Goal: Task Accomplishment & Management: Complete application form

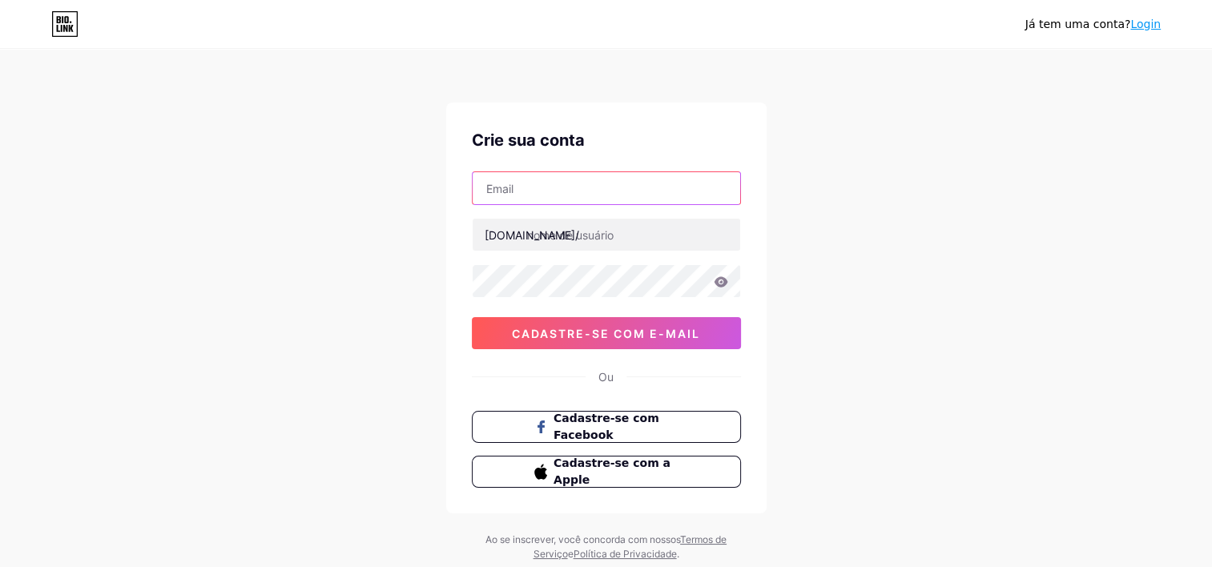
click at [659, 187] on input "text" at bounding box center [606, 188] width 267 height 32
type input "jeremiasaragao@gmail.com"
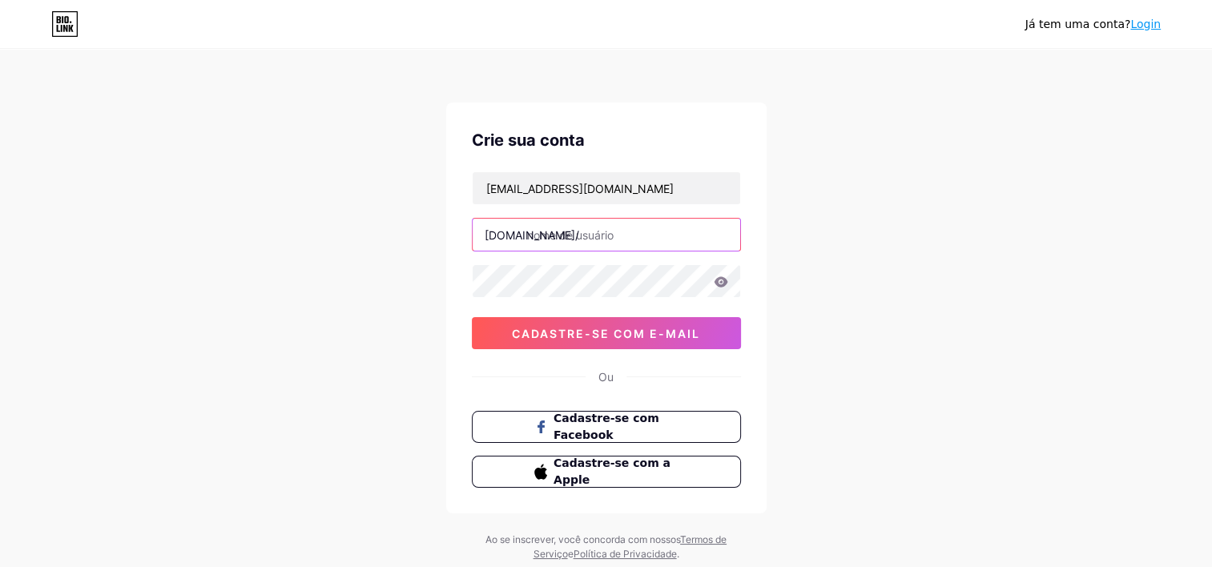
click at [589, 242] on input "text" at bounding box center [606, 235] width 267 height 32
type input "digitalaragao"
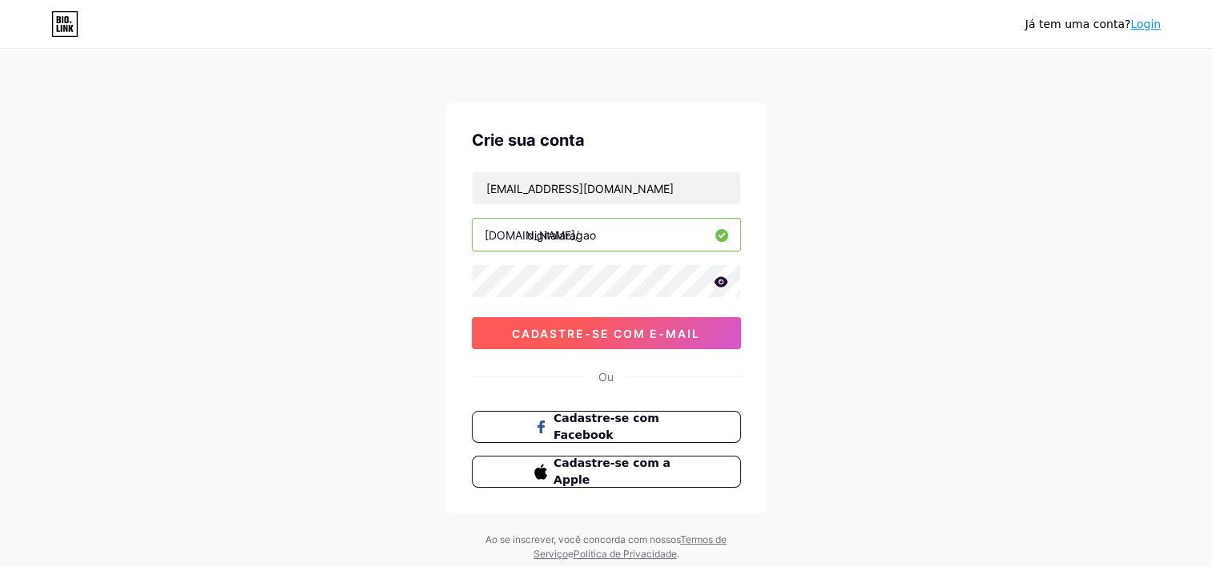
click at [572, 330] on span "Cadastre-se com e-mail" at bounding box center [606, 334] width 188 height 14
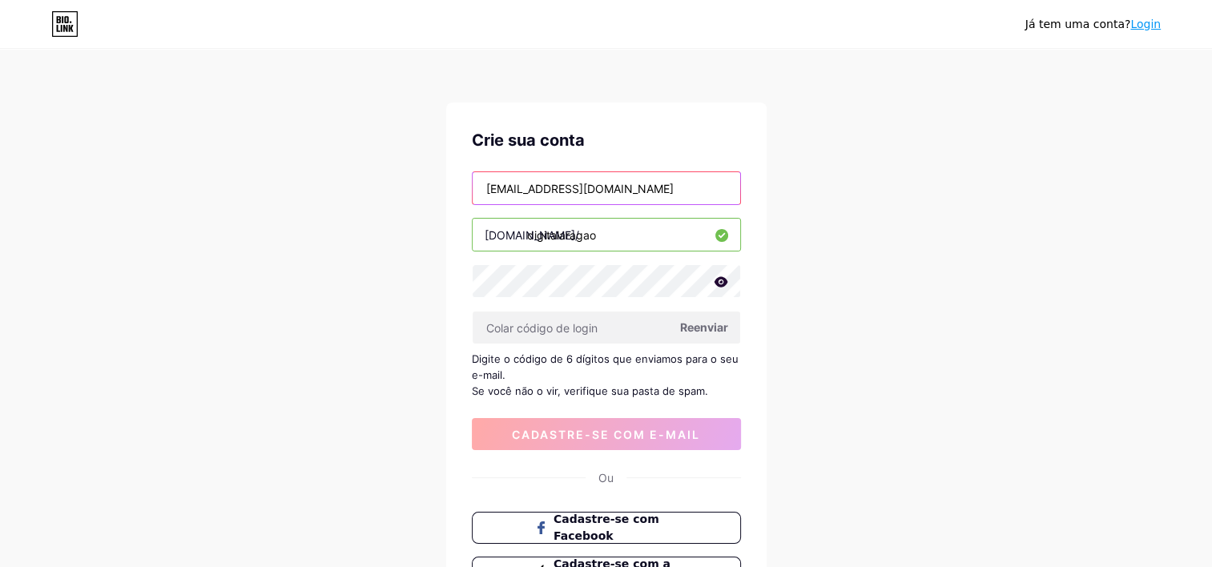
click at [566, 187] on input "jeremiasaragao@gmail.com" at bounding box center [606, 188] width 267 height 32
type input "[EMAIL_ADDRESS][DOMAIN_NAME]"
click at [640, 231] on input "digitalaragao" at bounding box center [606, 235] width 267 height 32
drag, startPoint x: 636, startPoint y: 256, endPoint x: 687, endPoint y: 323, distance: 83.9
click at [687, 323] on div "jeremiasaragaoo@gmail.com bio.link/ digitalaragao Reenviar Digite o código de 6…" at bounding box center [606, 310] width 269 height 279
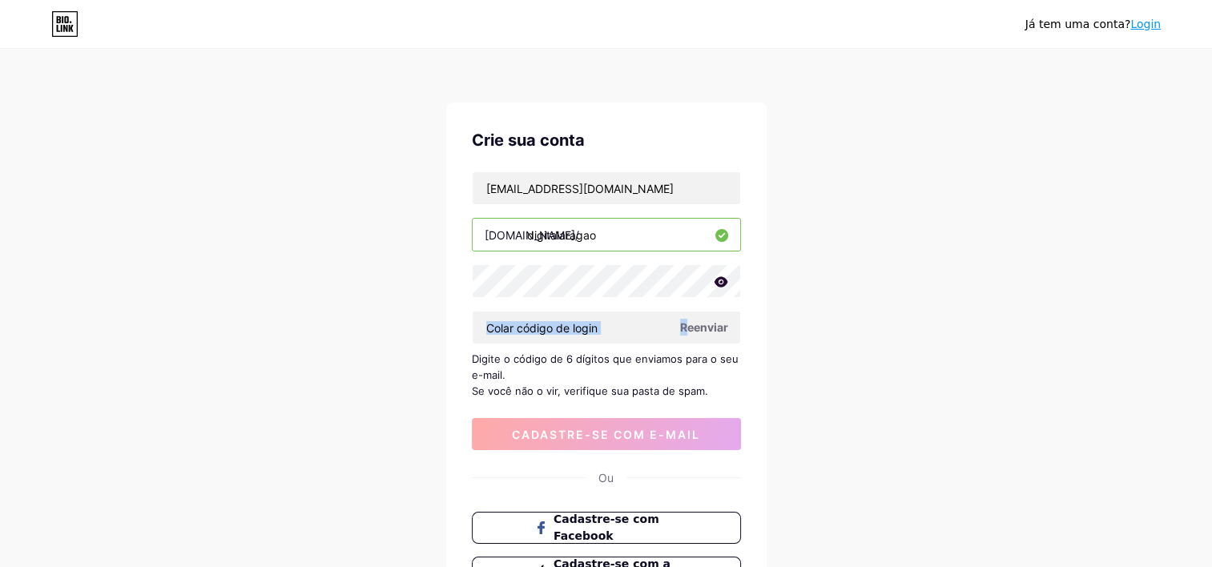
click at [687, 323] on span "Reenviar" at bounding box center [704, 327] width 48 height 17
click at [670, 196] on input "[EMAIL_ADDRESS][DOMAIN_NAME]" at bounding box center [606, 188] width 267 height 32
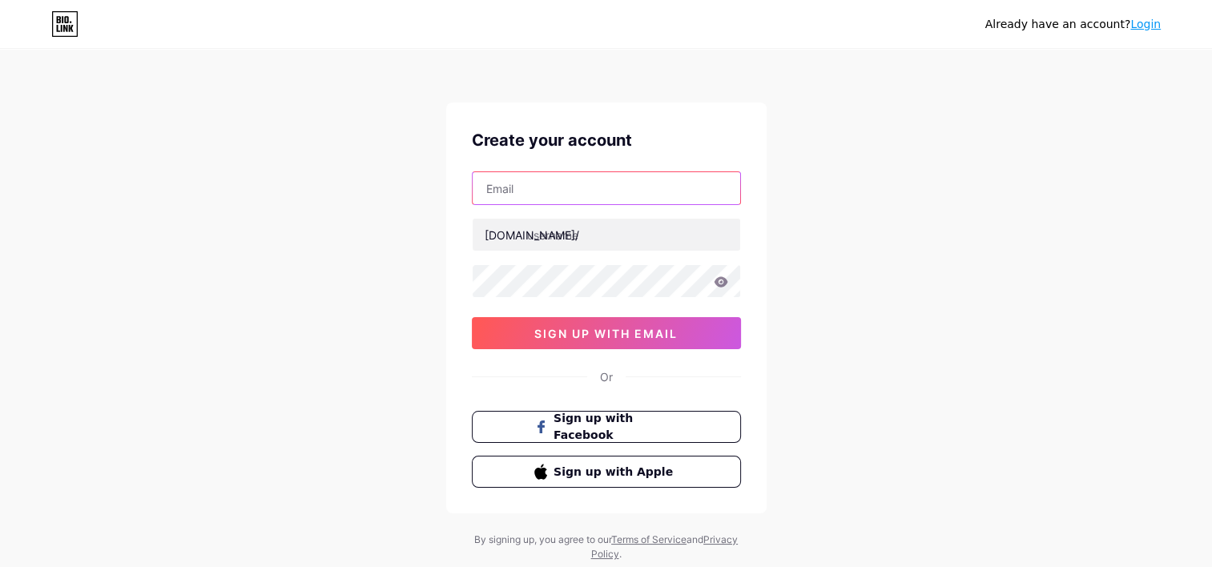
click at [494, 178] on input "text" at bounding box center [606, 188] width 267 height 32
paste input "[EMAIL_ADDRESS][DOMAIN_NAME]"
type input "[EMAIL_ADDRESS][DOMAIN_NAME]"
click at [524, 239] on div "bio.link/" at bounding box center [532, 235] width 95 height 17
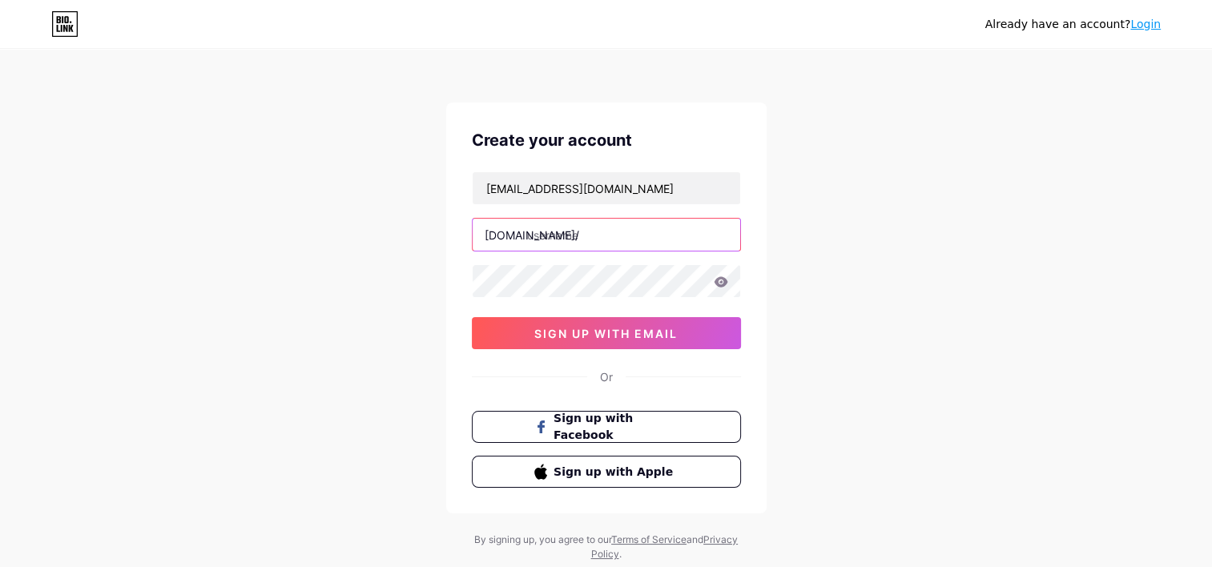
click at [539, 237] on input "text" at bounding box center [606, 235] width 267 height 32
type input "digitalaragao"
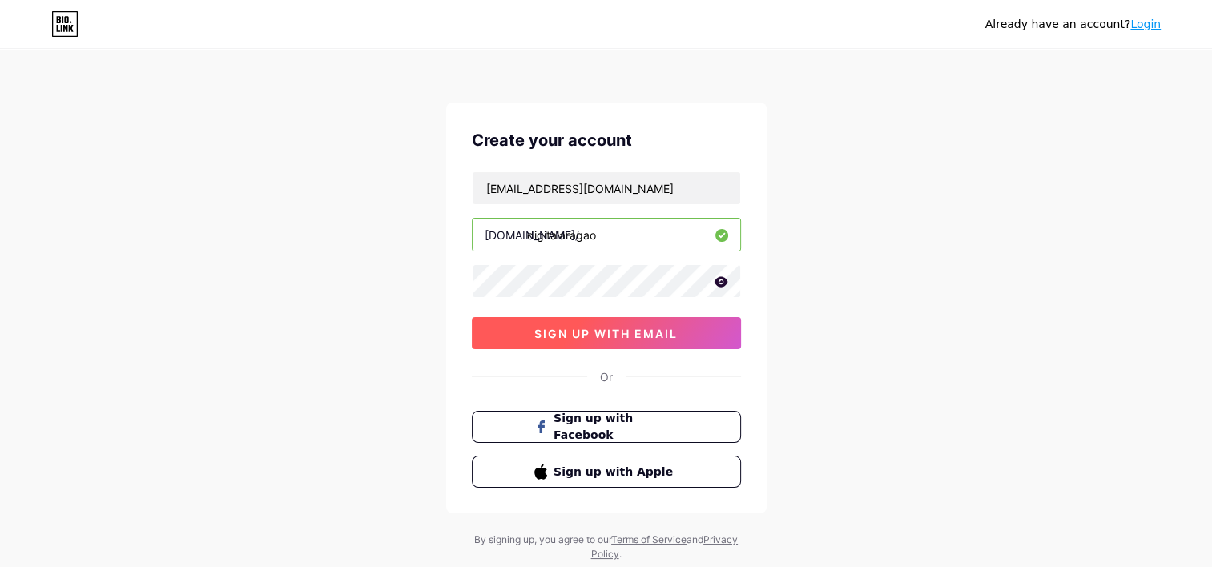
click at [661, 335] on span "sign up with email" at bounding box center [605, 334] width 143 height 14
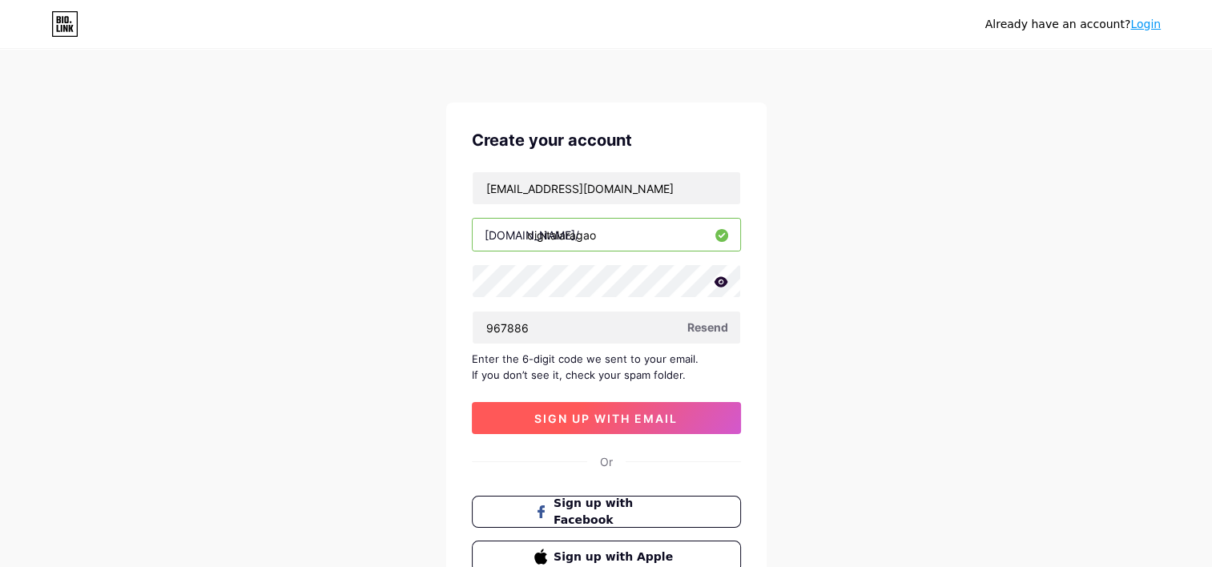
type input "967886"
click at [676, 416] on span "sign up with email" at bounding box center [605, 419] width 143 height 14
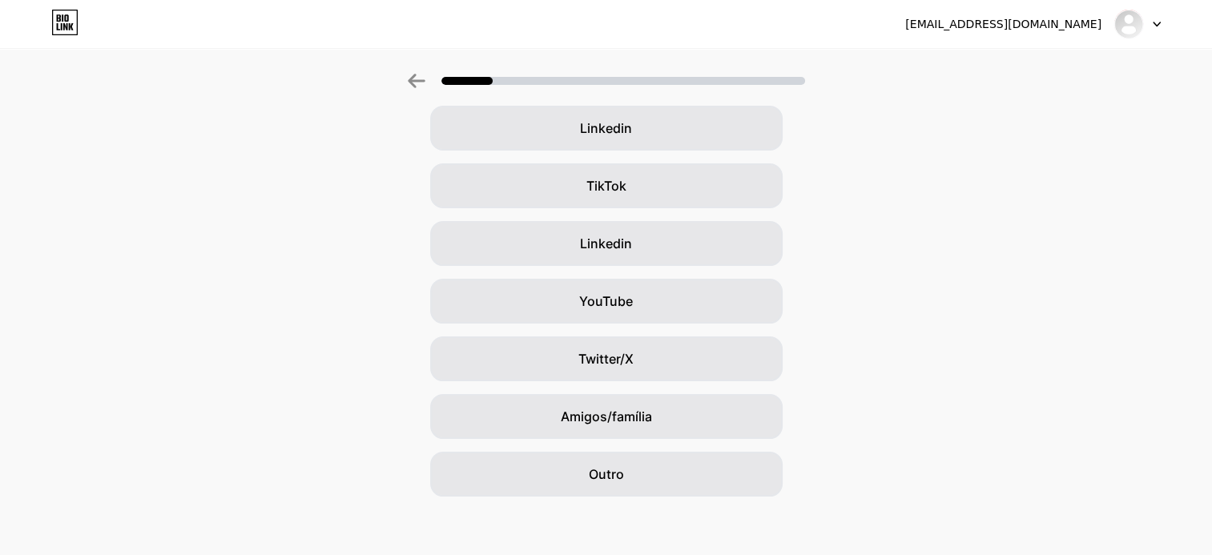
scroll to position [135, 0]
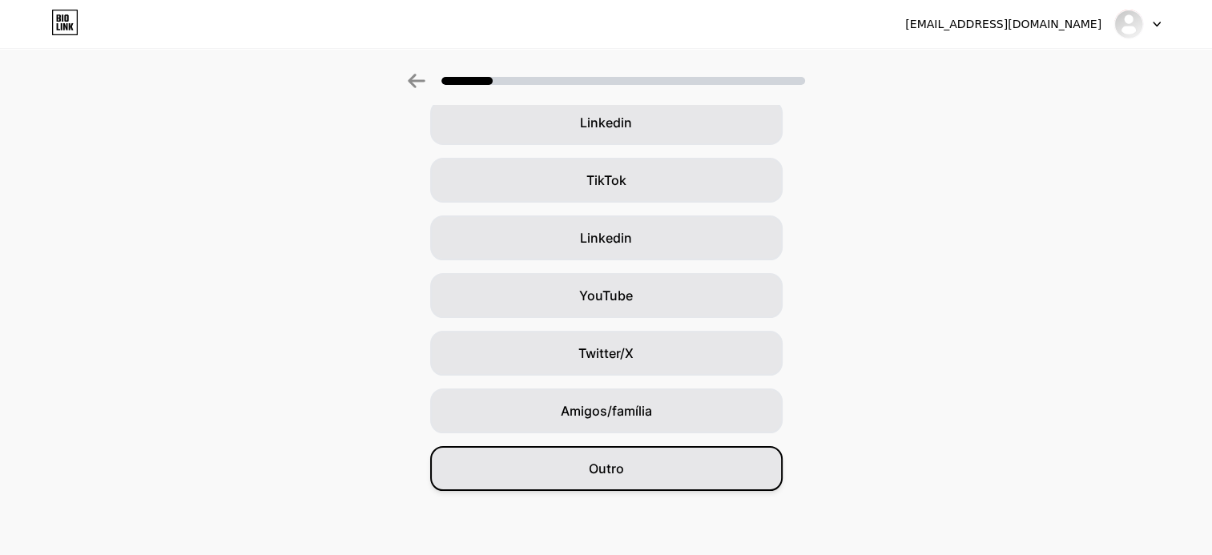
click at [678, 463] on div "Outro" at bounding box center [606, 468] width 352 height 45
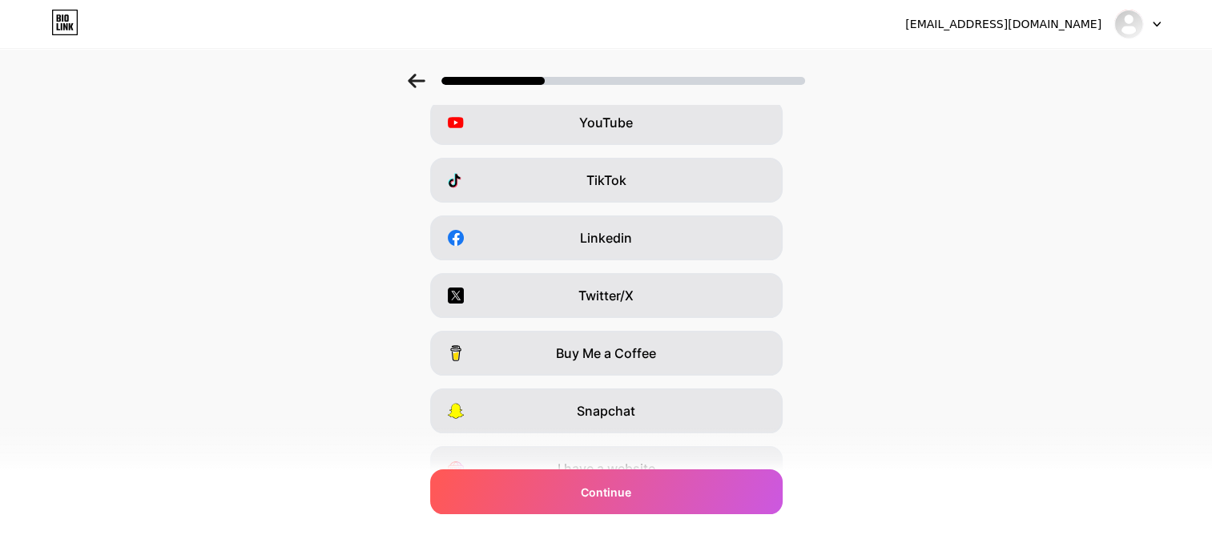
scroll to position [0, 0]
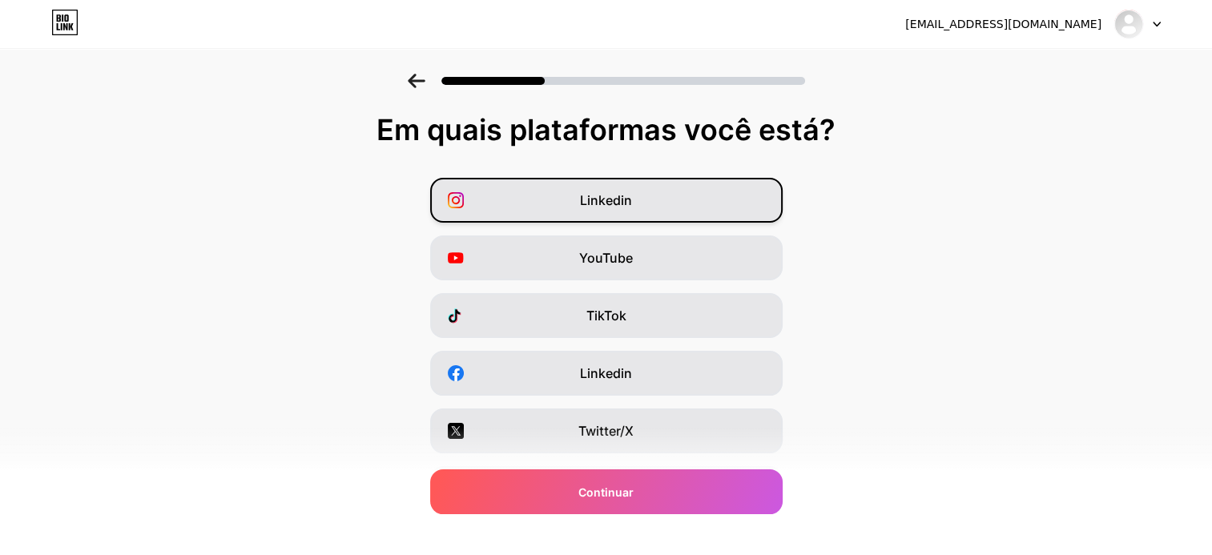
click at [646, 189] on div "Linkedin" at bounding box center [606, 200] width 352 height 45
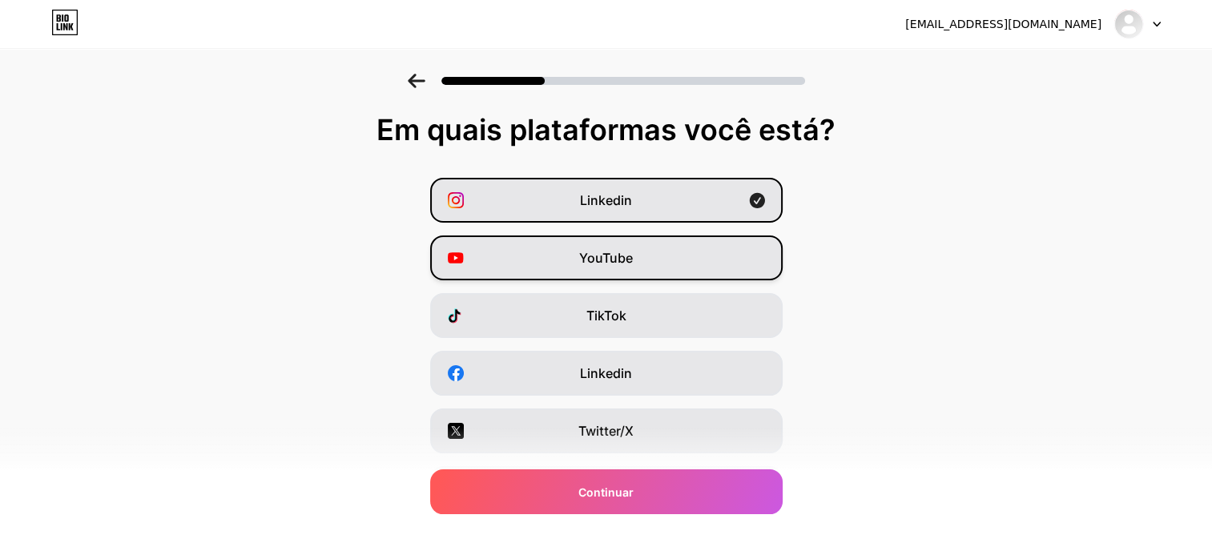
click at [649, 247] on div "YouTube" at bounding box center [606, 257] width 352 height 45
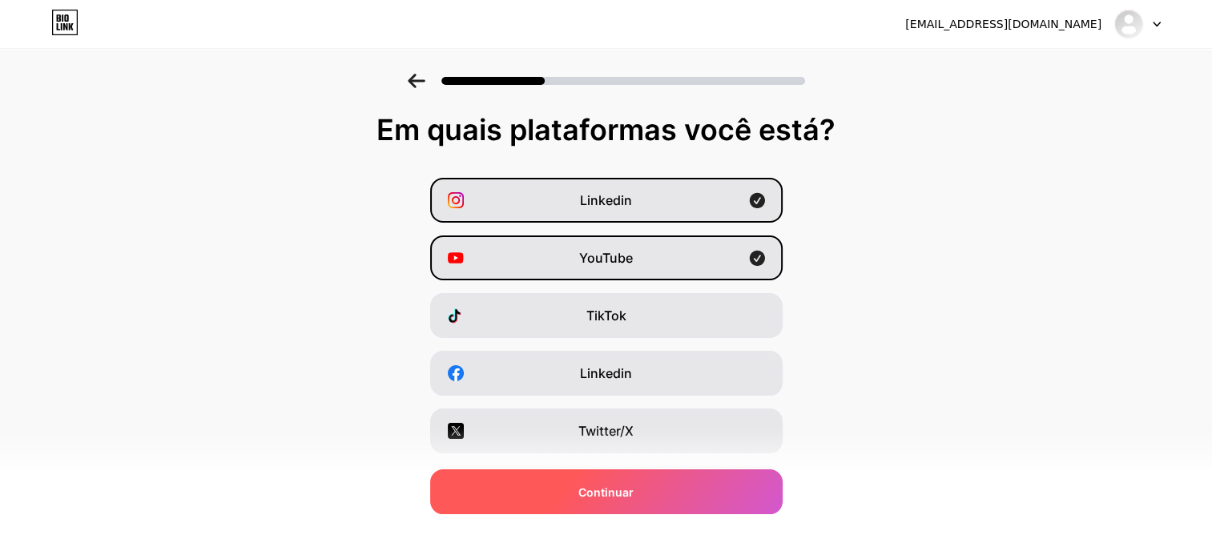
click at [749, 481] on div "Continuar" at bounding box center [606, 491] width 352 height 45
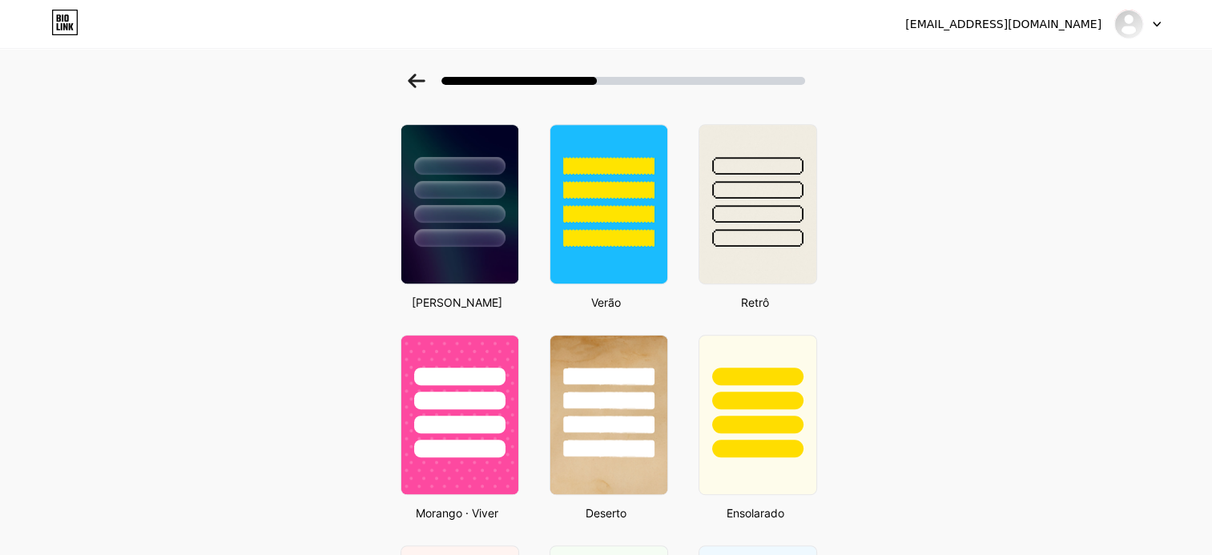
scroll to position [666, 0]
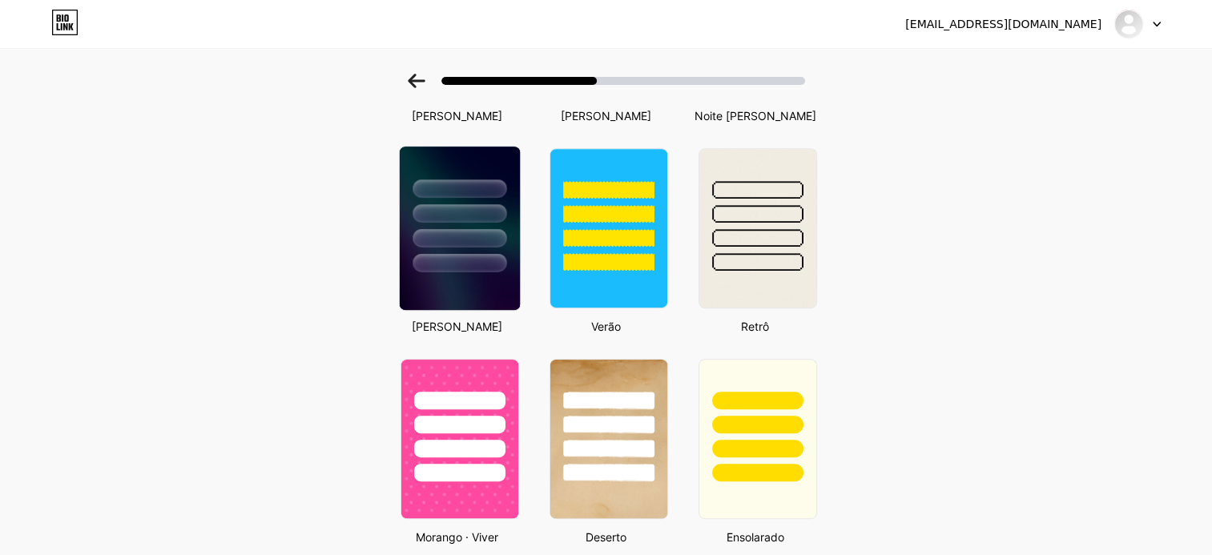
click at [432, 211] on div at bounding box center [459, 213] width 94 height 18
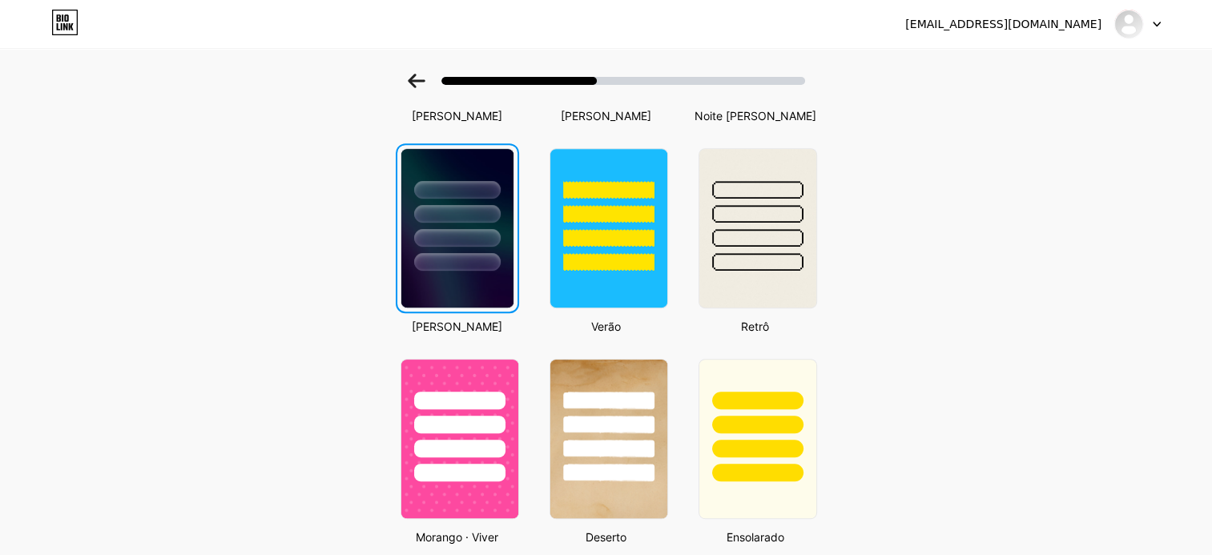
scroll to position [0, 0]
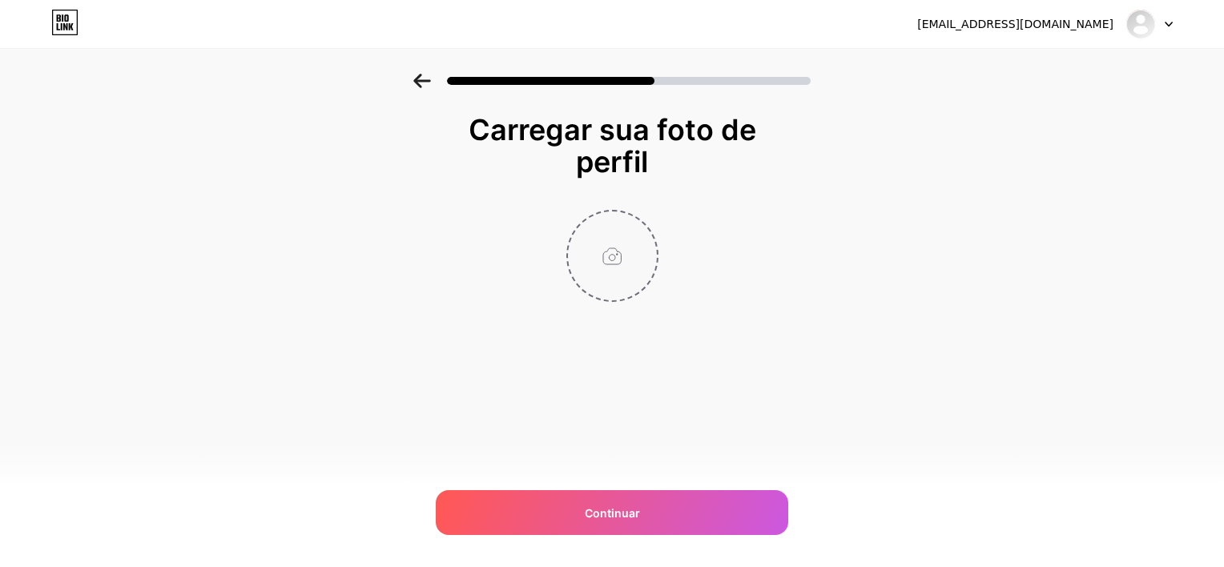
click at [610, 285] on input "file" at bounding box center [612, 255] width 89 height 89
type input "C:\fakepath\Logo - Digital aragão.jpg"
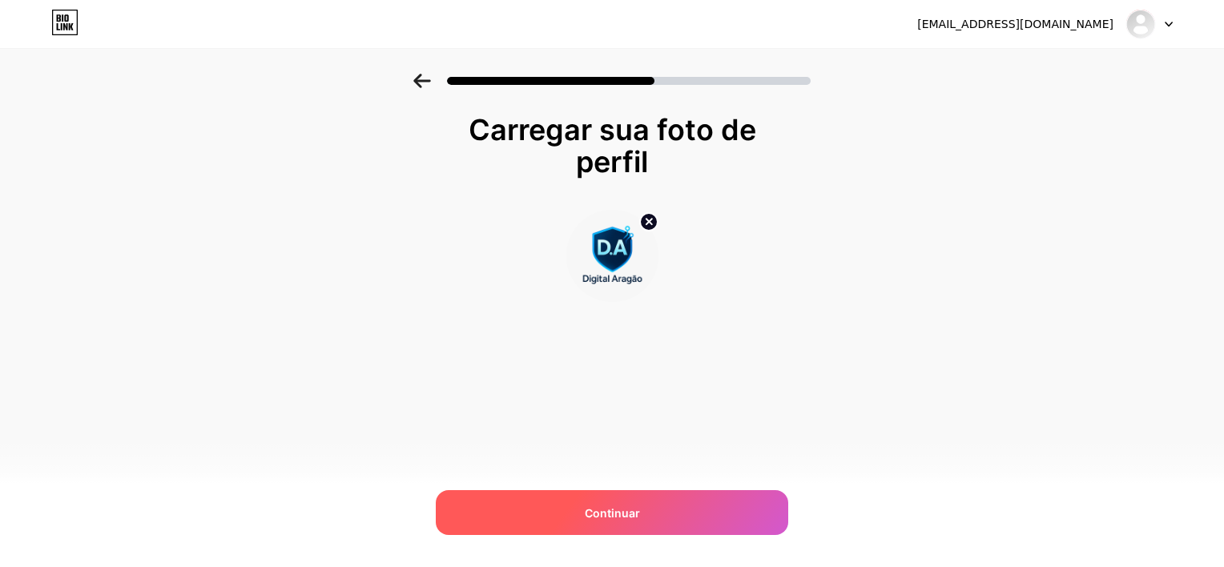
click at [687, 504] on div "Continuar" at bounding box center [612, 512] width 352 height 45
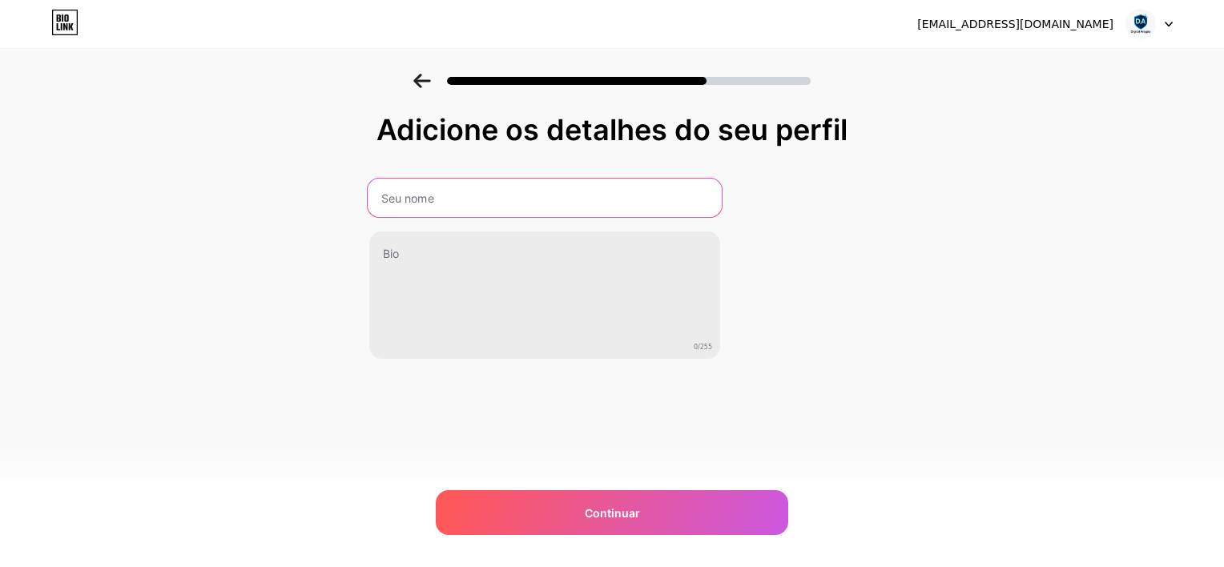
click at [519, 195] on input "text" at bounding box center [545, 198] width 354 height 38
type input "Digital Aragão"
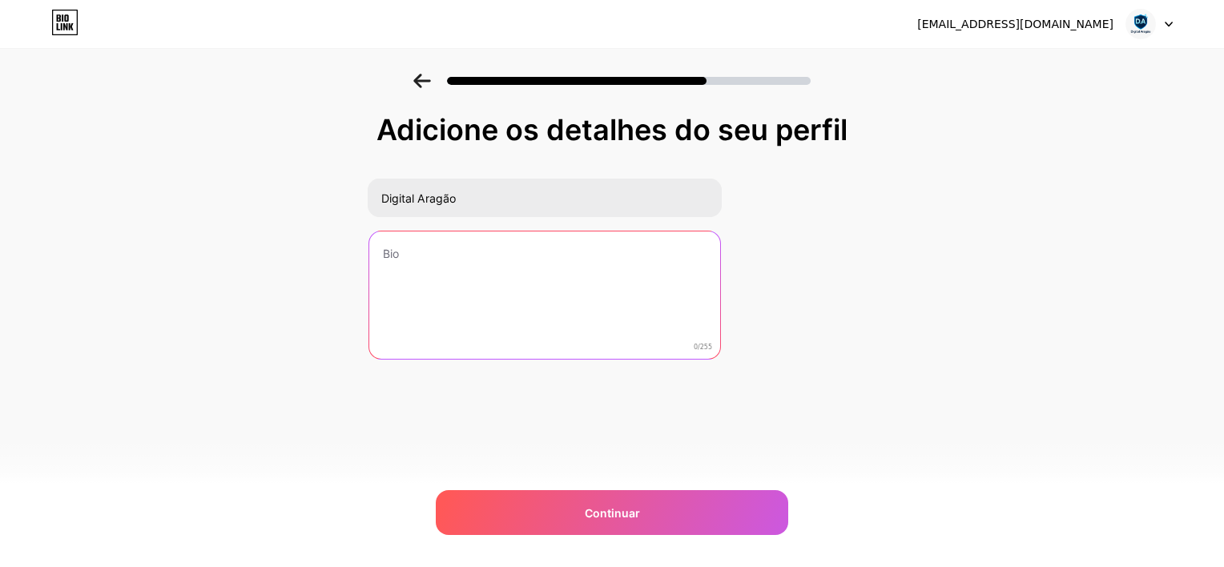
click at [479, 264] on textarea at bounding box center [544, 295] width 351 height 129
type textarea "m"
type textarea "O"
paste textarea "Administração & Tecnologia em ação. E-books, cursos, consultoria e sistemas sob…"
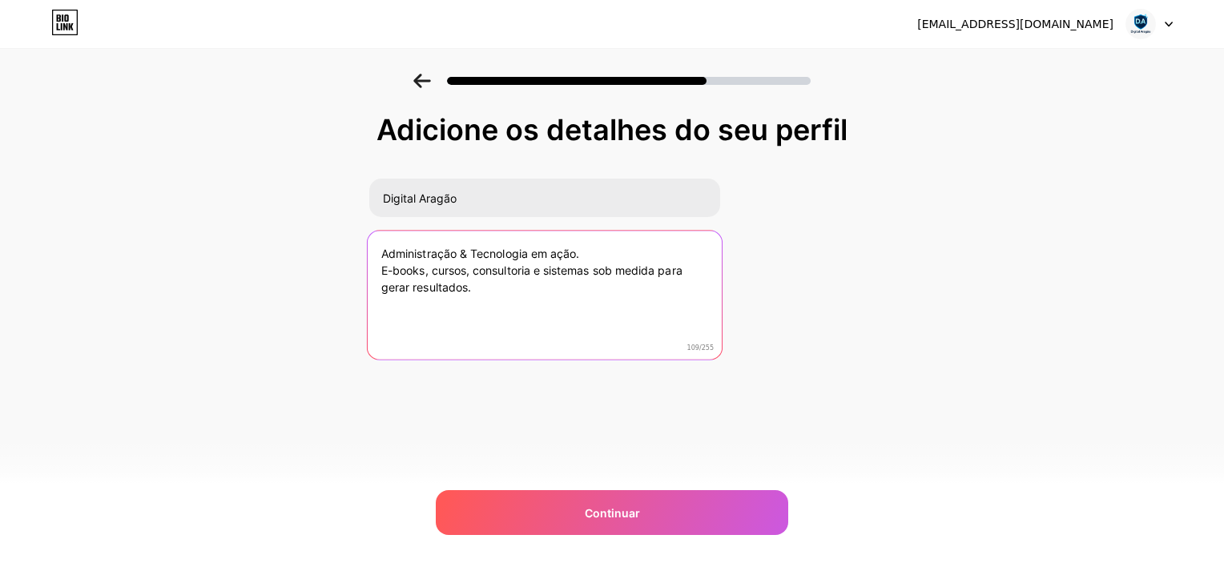
click at [622, 256] on textarea "Administração & Tecnologia em ação. E-books, cursos, consultoria e sistemas sob…" at bounding box center [545, 296] width 354 height 131
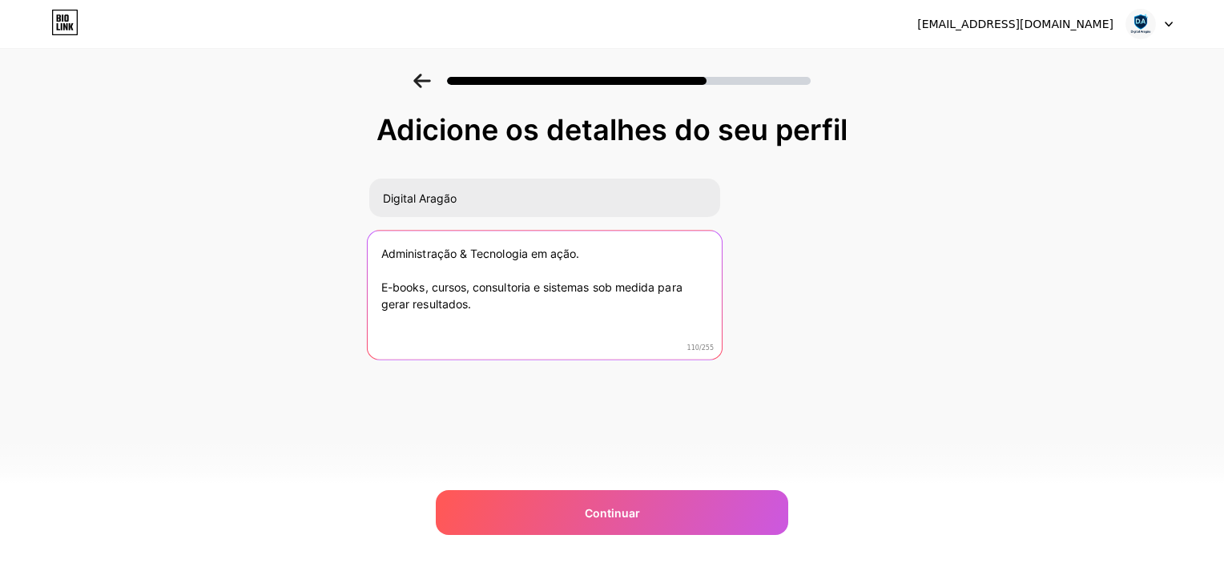
click at [532, 285] on textarea "Administração & Tecnologia em ação. E-books, cursos, consultoria e sistemas sob…" at bounding box center [545, 296] width 354 height 131
click at [592, 289] on textarea "Administração & Tecnologia em ação. E-books, cursos, consultoria e sistemas sob…" at bounding box center [545, 296] width 354 height 131
paste textarea "sistemas e programas personalizados"
click at [543, 288] on textarea "Administração & Tecnologia em ação. E-books, cursos, consultoria e sistemas e p…" at bounding box center [545, 296] width 354 height 131
click at [600, 334] on textarea "Administração & Tecnologia em ação. E-books, cursos, consultoria, sistemas e pr…" at bounding box center [545, 296] width 354 height 131
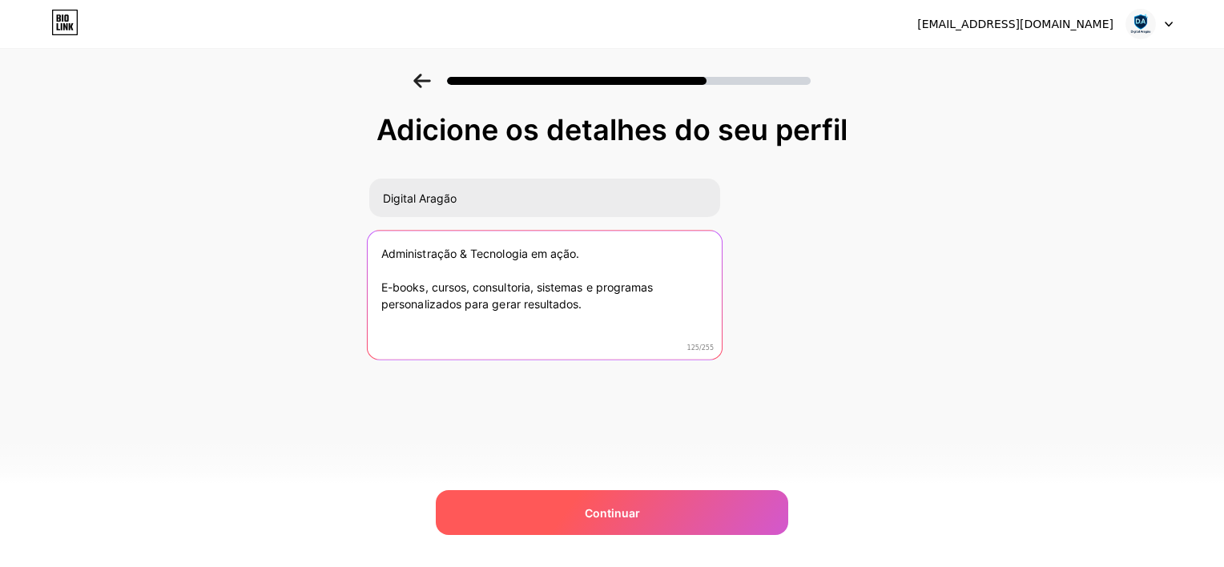
type textarea "Administração & Tecnologia em ação. E-books, cursos, consultoria, sistemas e pr…"
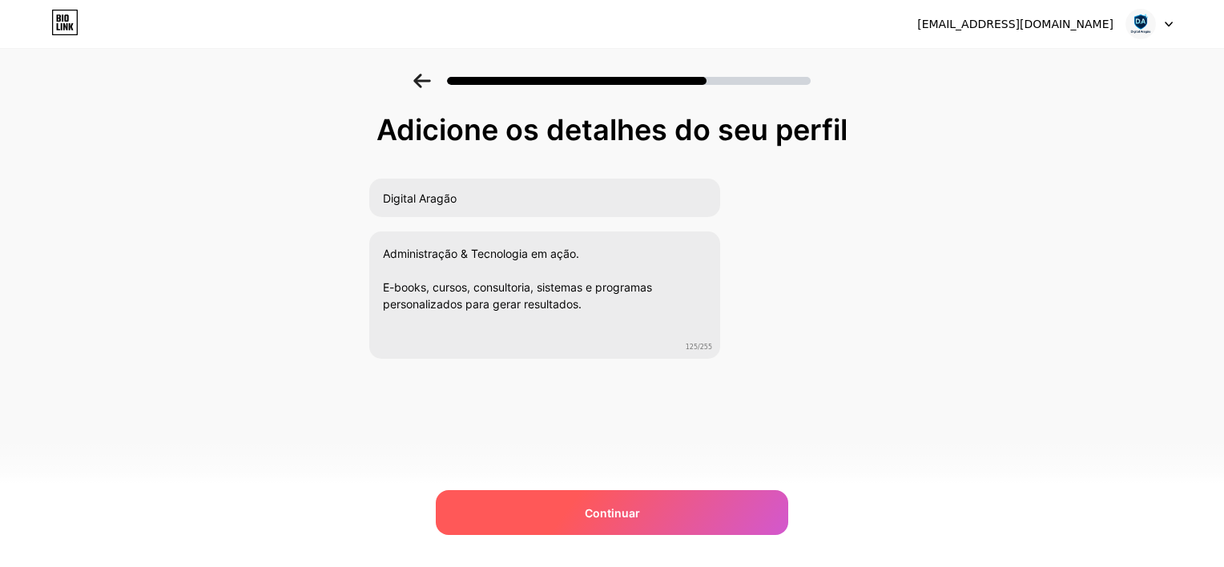
click at [664, 515] on div "Continuar" at bounding box center [612, 512] width 352 height 45
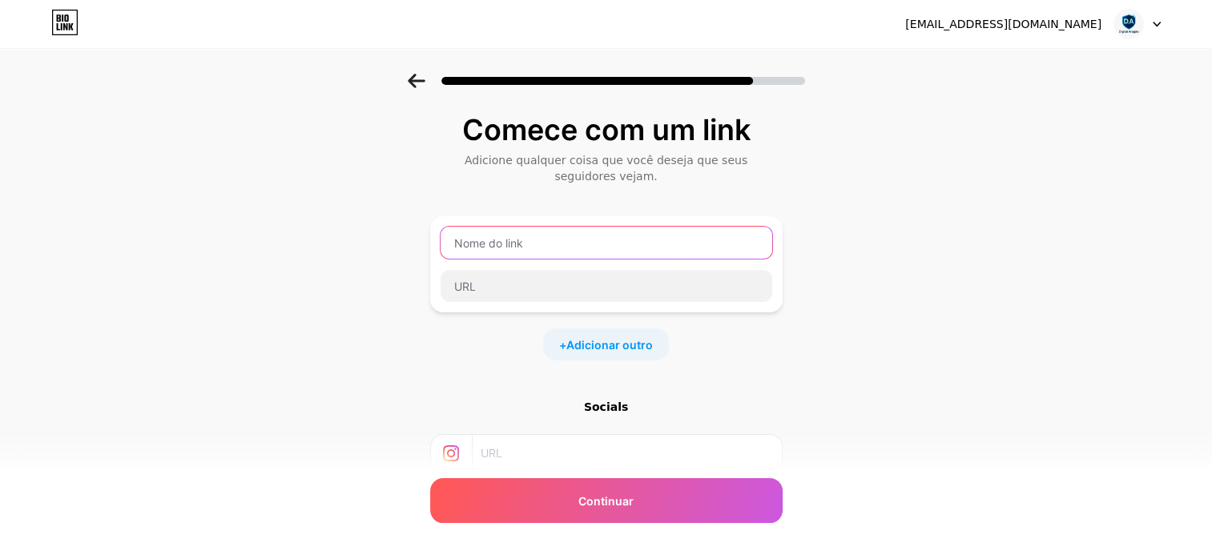
click at [537, 243] on input "text" at bounding box center [606, 243] width 332 height 32
type input "Digital Aragão"
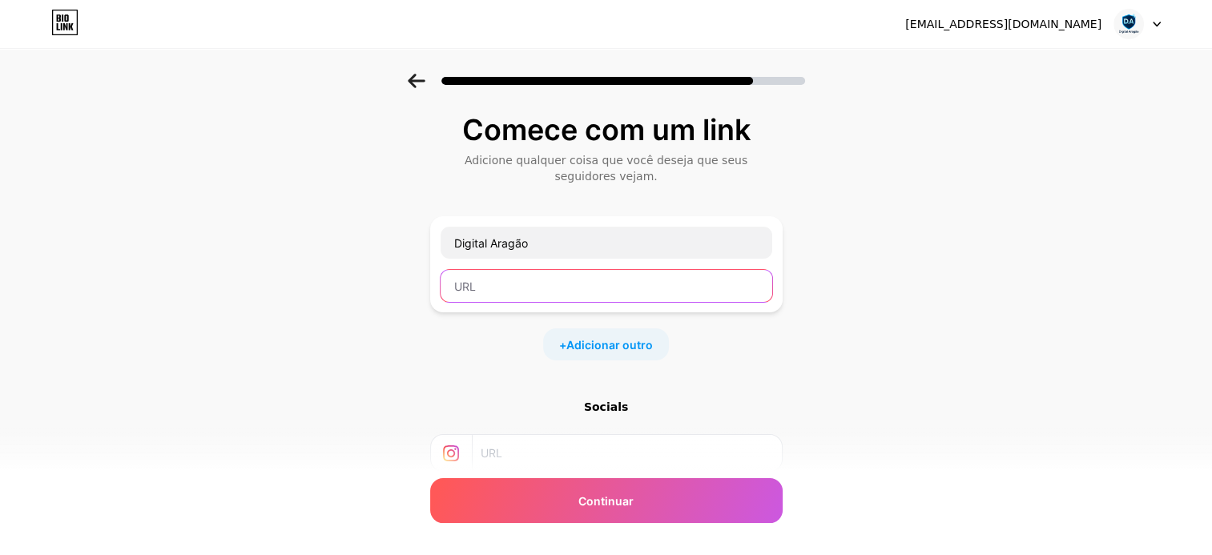
click at [598, 271] on input "text" at bounding box center [606, 286] width 332 height 32
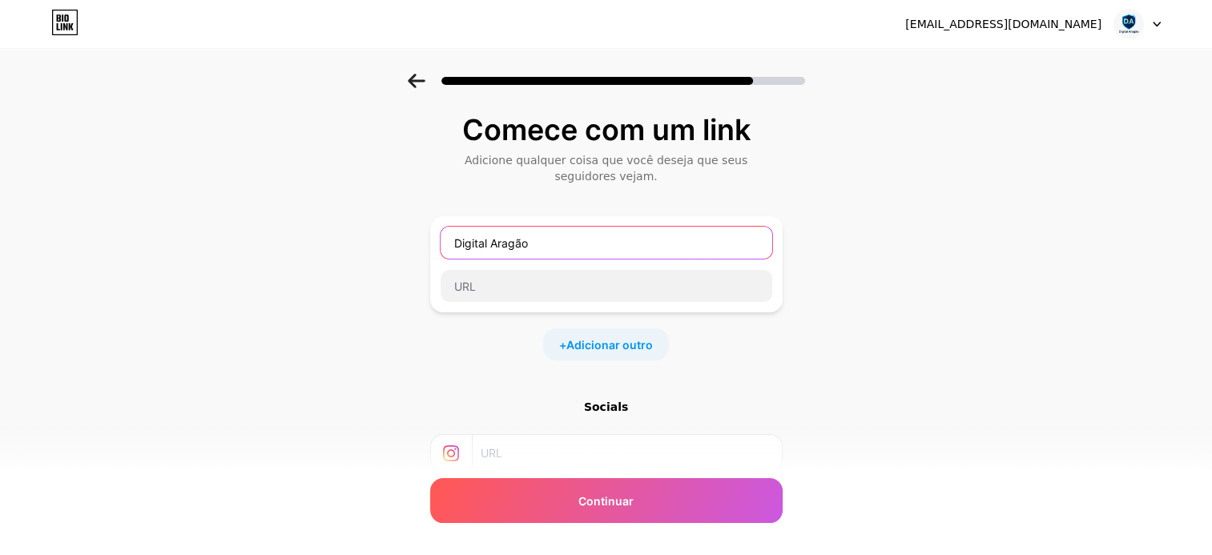
click at [597, 231] on input "Digital Aragão" at bounding box center [606, 243] width 332 height 32
click at [566, 458] on input "text" at bounding box center [626, 453] width 291 height 36
paste input "https://www.instagram.com/lojaaragaoo/"
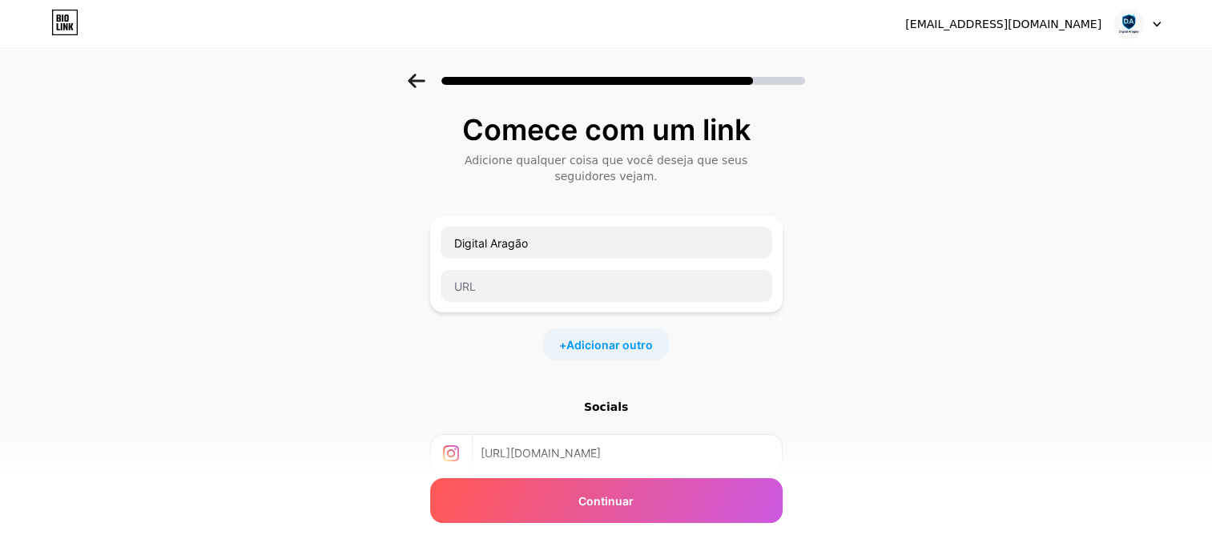
type input "https://www.instagram.com/lojaaragaoo/"
click at [861, 369] on div "Comece com um link Adicione qualquer coisa que você deseja que seus seguidores …" at bounding box center [606, 363] width 1212 height 579
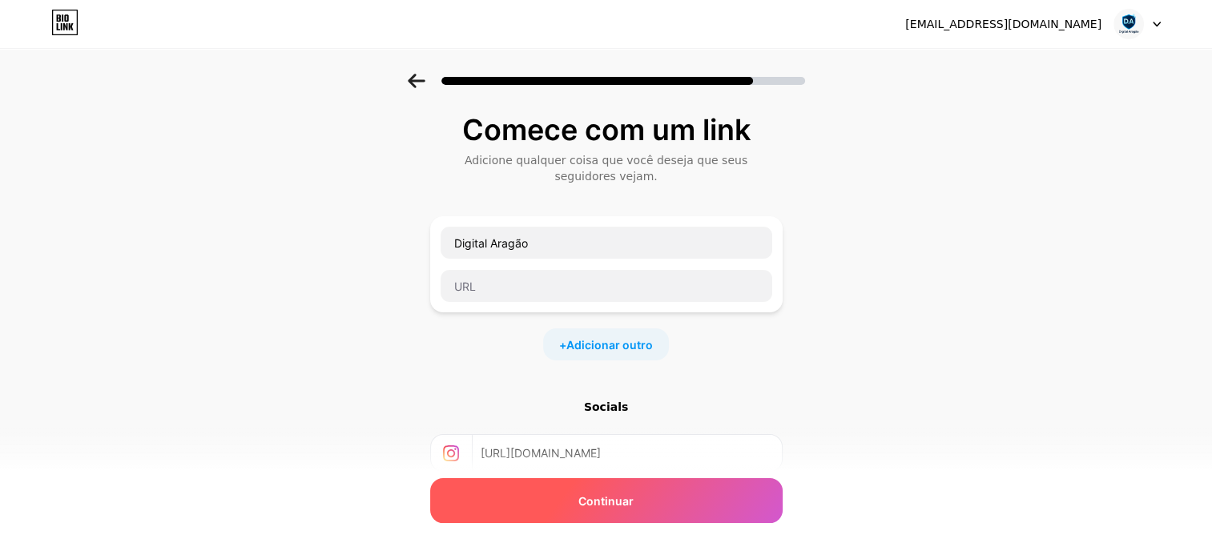
click at [578, 514] on div "Continuar" at bounding box center [606, 500] width 352 height 45
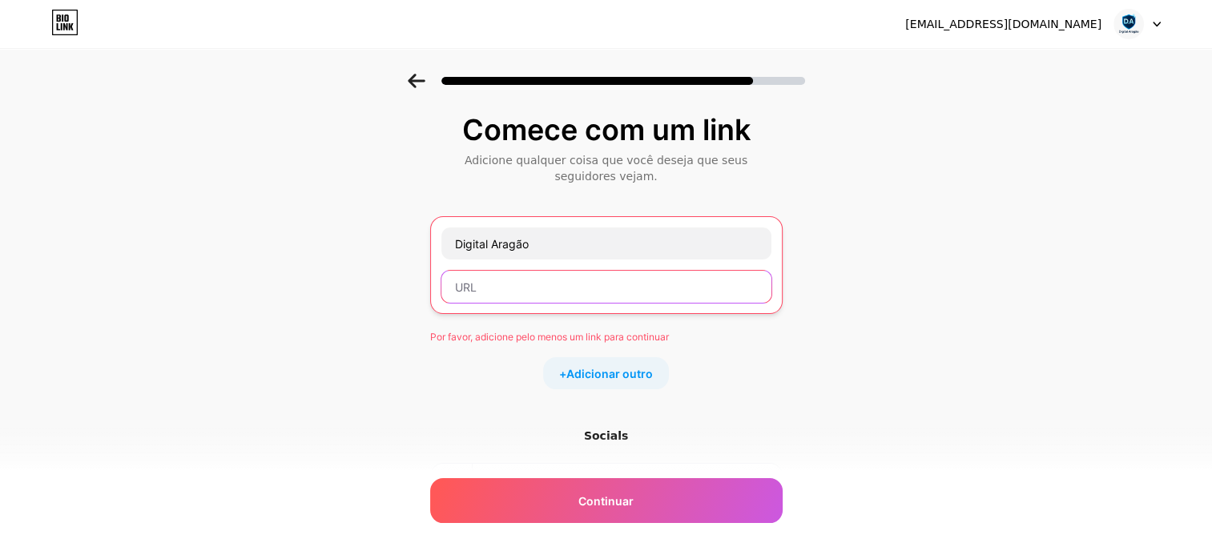
click at [651, 279] on input "text" at bounding box center [606, 287] width 330 height 32
paste input "https://www.instagram.com/lojaaragaoo/"
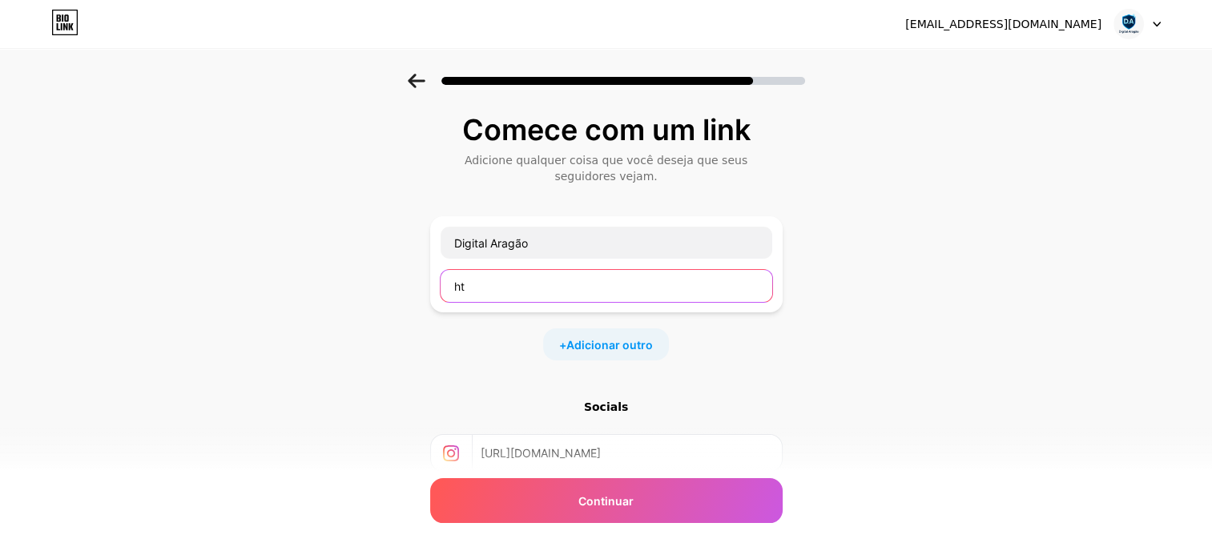
type input "h"
click at [722, 445] on input "https://www.instagram.com/lojaaragaoo/" at bounding box center [626, 453] width 291 height 36
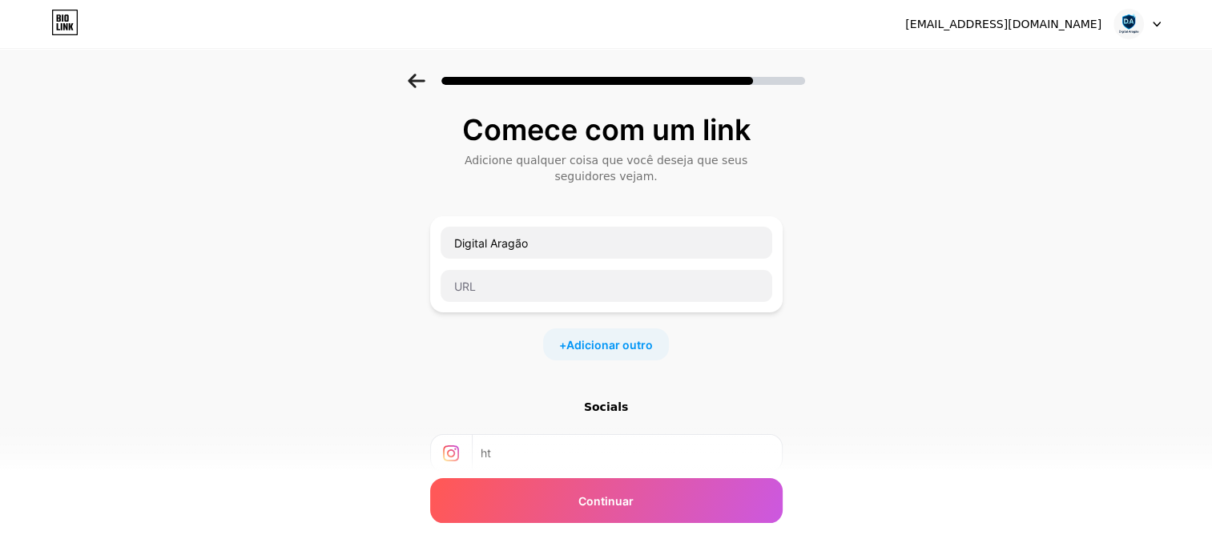
type input "h"
click at [666, 292] on input "text" at bounding box center [606, 286] width 332 height 32
paste input "https://www.instagram.com/lojaaragaoo/"
type input "https://www.instagram.com/lojaaragaoo/"
click at [834, 333] on div "Comece com um link Adicione qualquer coisa que você deseja que seus seguidores …" at bounding box center [606, 363] width 1212 height 579
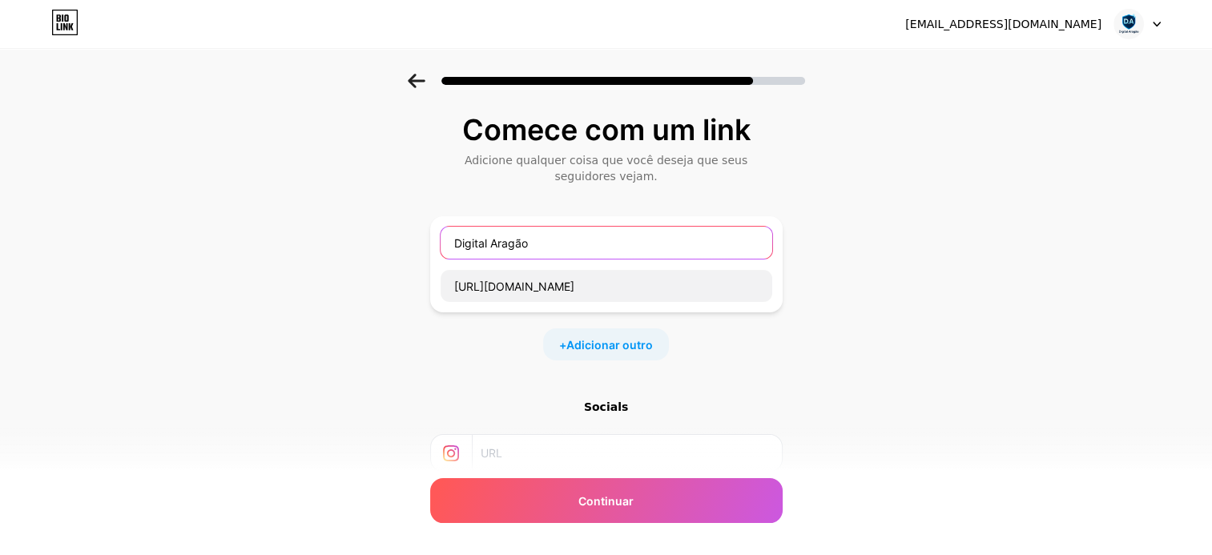
click at [500, 240] on input "Digital Aragão" at bounding box center [606, 243] width 332 height 32
type input "Loja Aragão"
click at [634, 338] on span "Adicionar outro" at bounding box center [609, 344] width 86 height 17
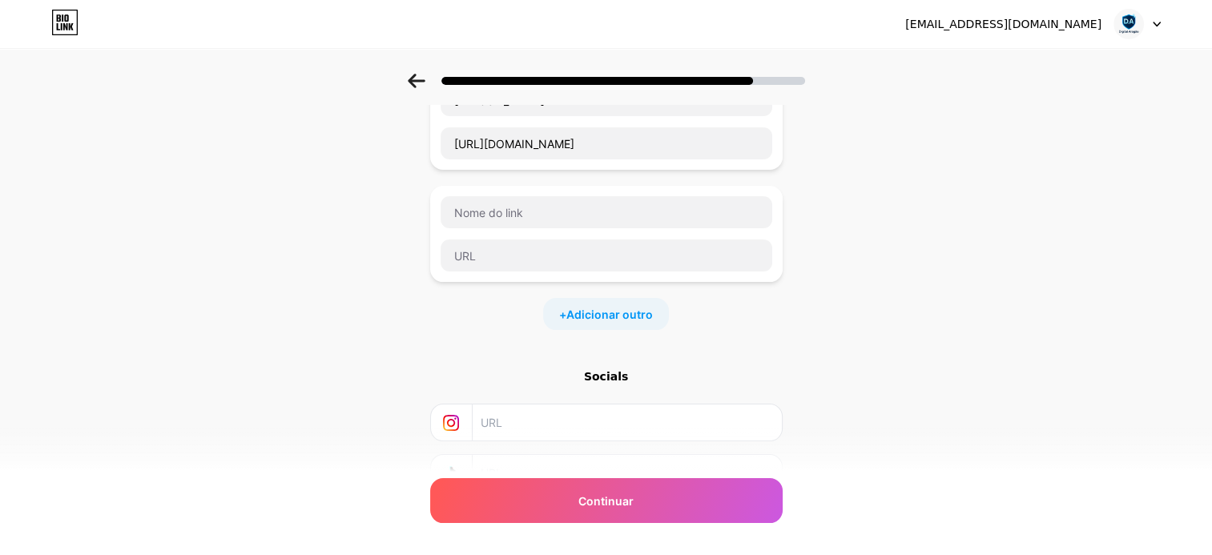
scroll to position [68, 0]
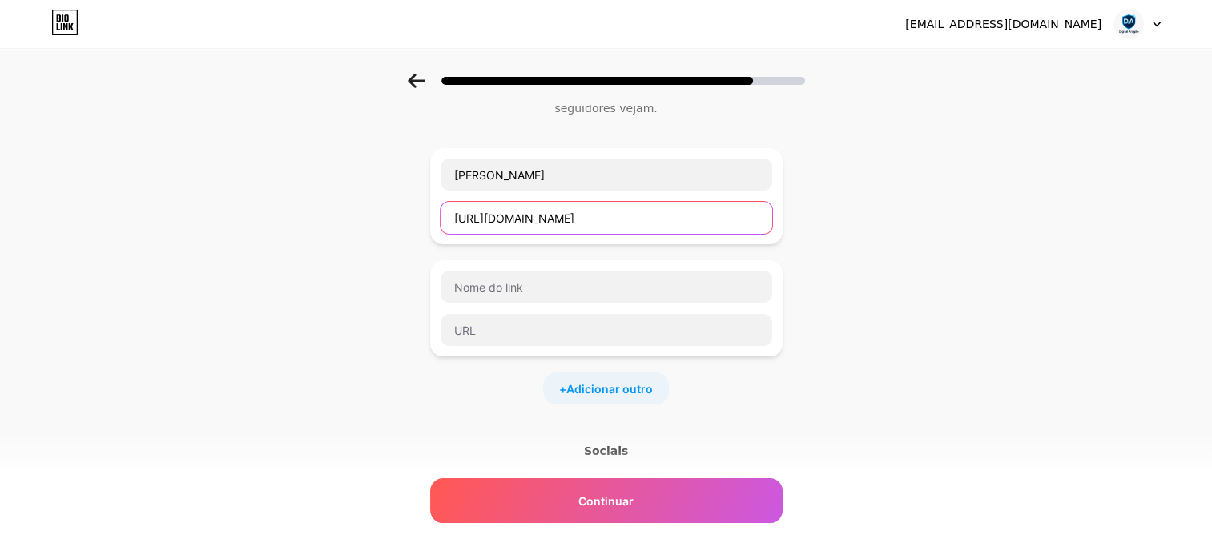
click at [670, 213] on input "https://www.instagram.com/lojaaragaoo/" at bounding box center [606, 218] width 332 height 32
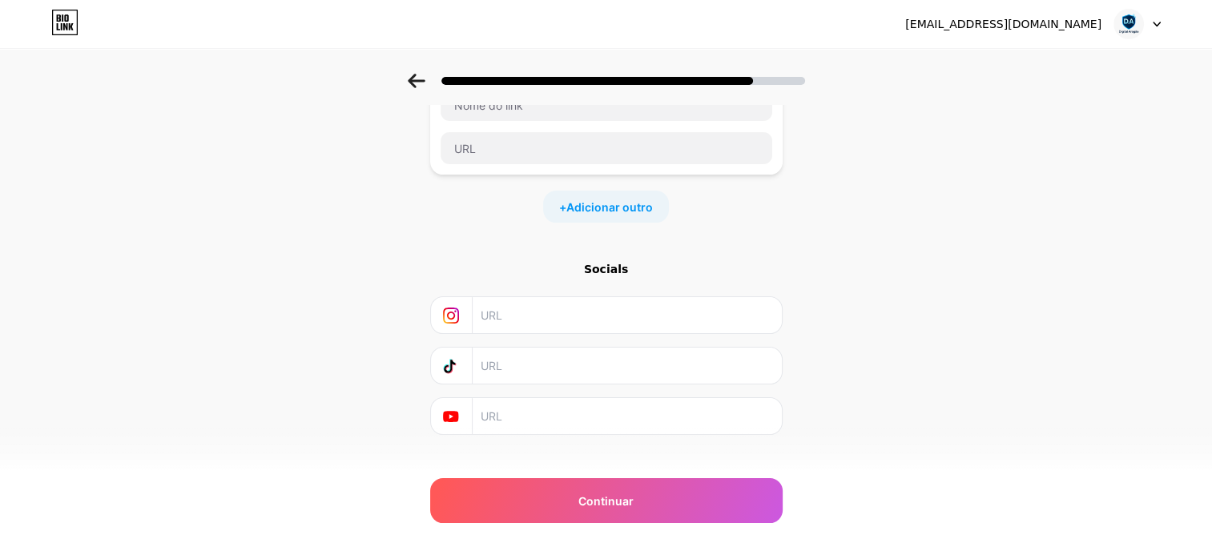
scroll to position [272, 0]
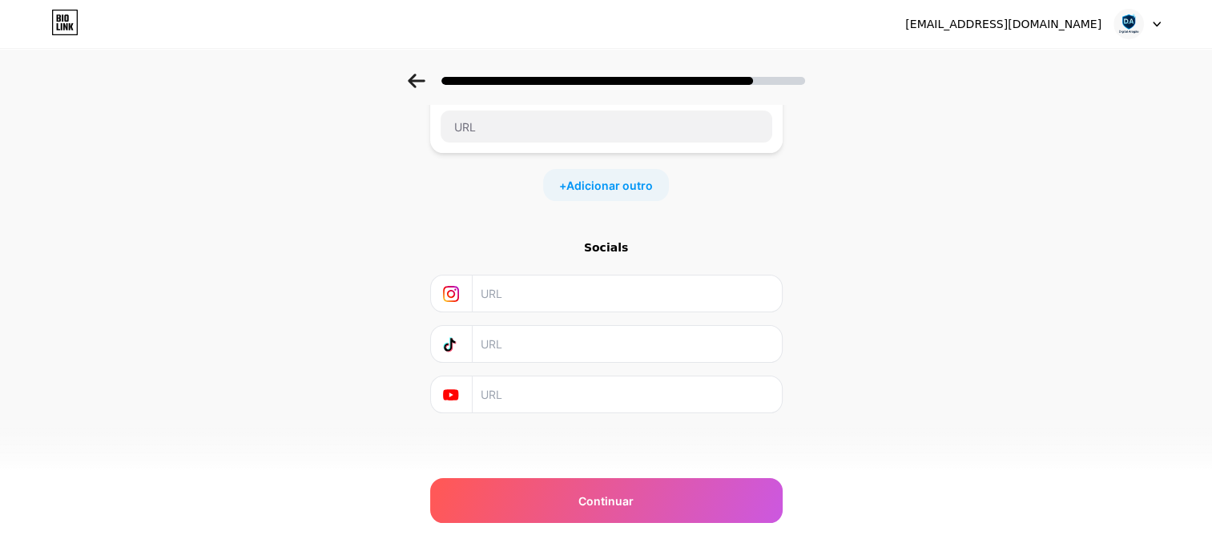
click at [682, 288] on input "text" at bounding box center [626, 294] width 291 height 36
paste input "https://www.instagram.com/lojaaragaoo/"
type input "https://www.instagram.com/digitalaragao/"
click at [588, 380] on input "text" at bounding box center [626, 394] width 291 height 36
paste input "https://www.youtube.com/@DigitalArag%C3%A3o"
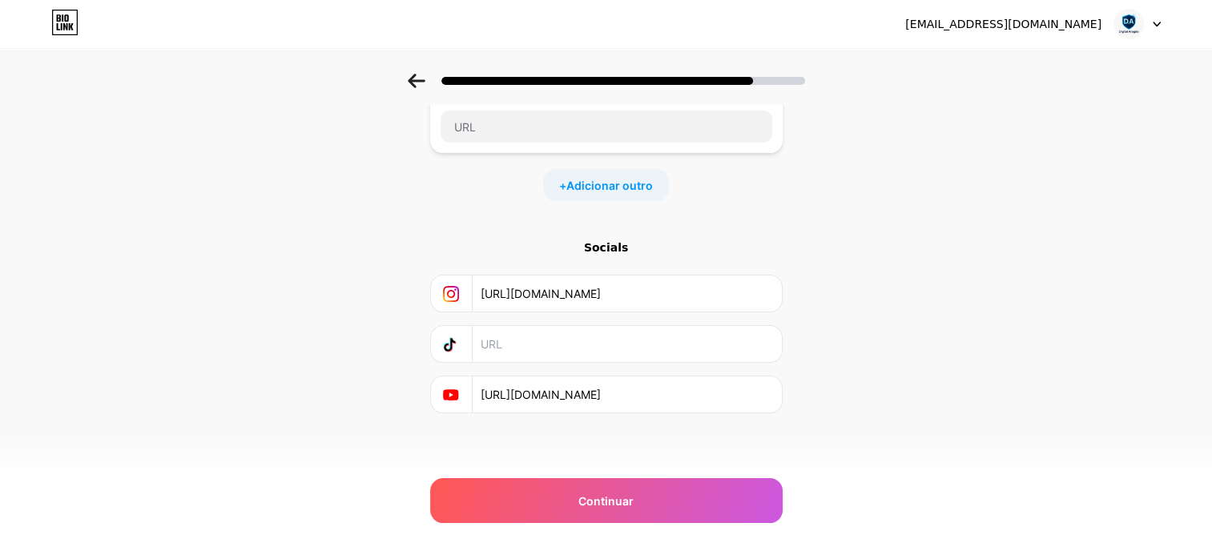
type input "https://www.youtube.com/@DigitalArag%C3%A3o"
click at [965, 183] on div "Comece com um link Adicione qualquer coisa que você deseja que seus seguidores …" at bounding box center [606, 147] width 1212 height 691
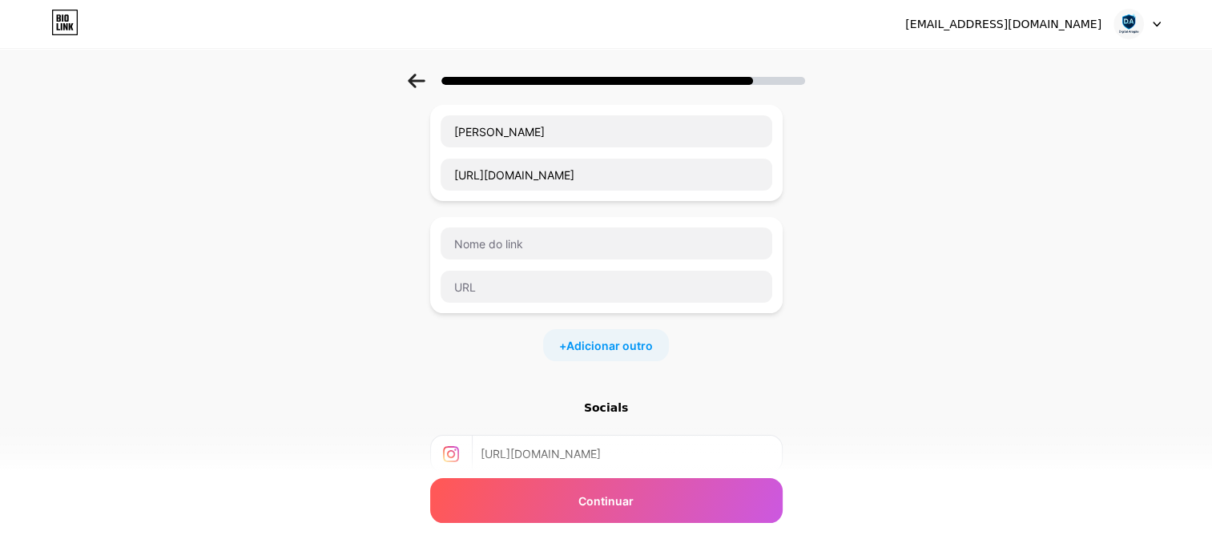
scroll to position [0, 0]
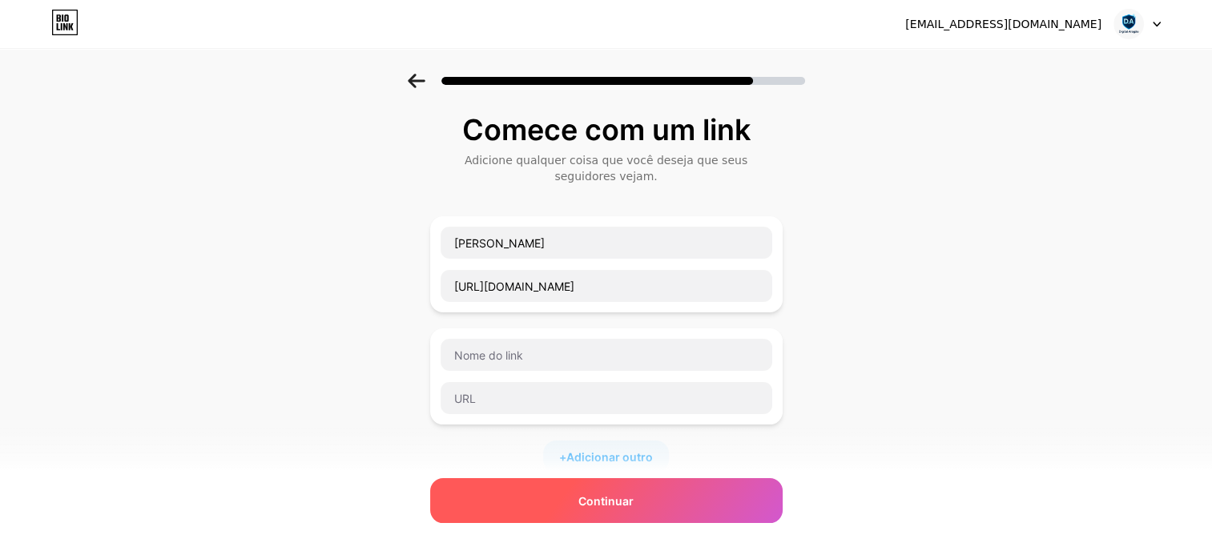
click at [659, 513] on div "Continuar" at bounding box center [606, 500] width 352 height 45
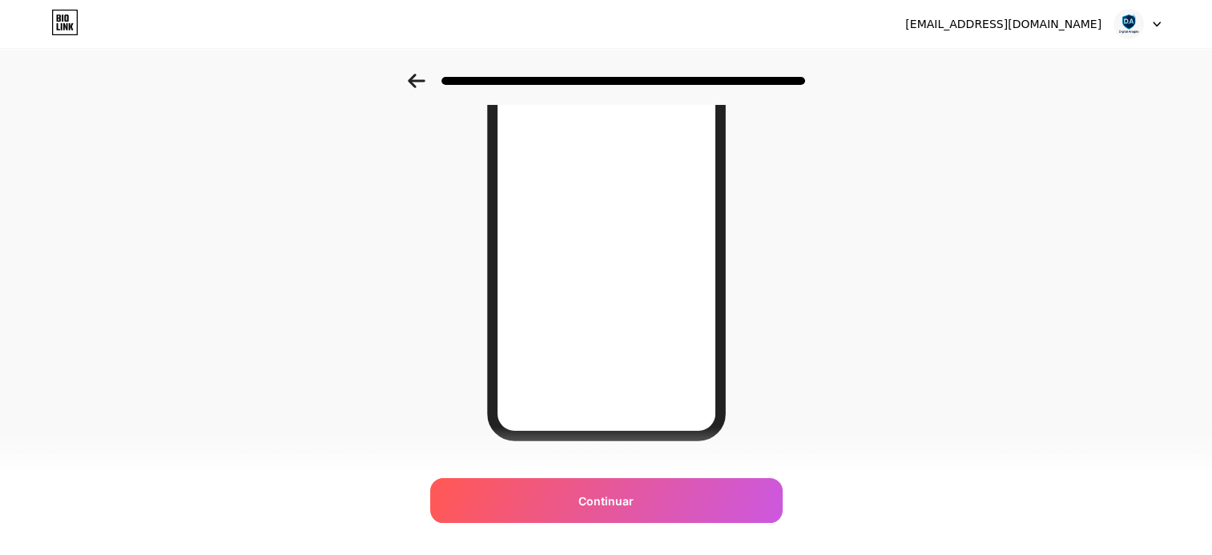
scroll to position [215, 0]
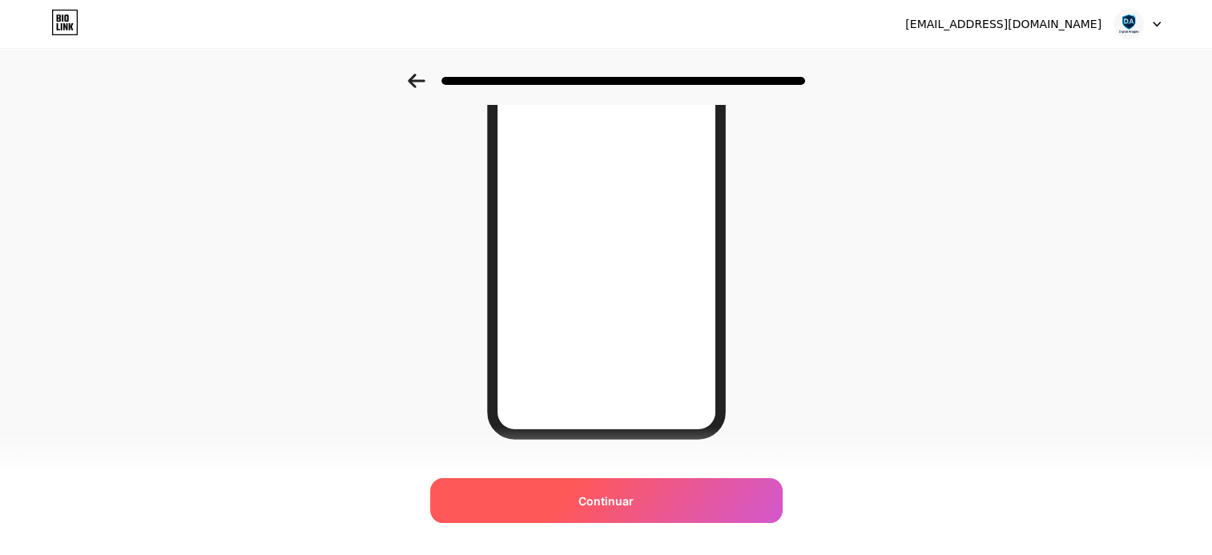
click at [656, 517] on div "Continuar" at bounding box center [606, 500] width 352 height 45
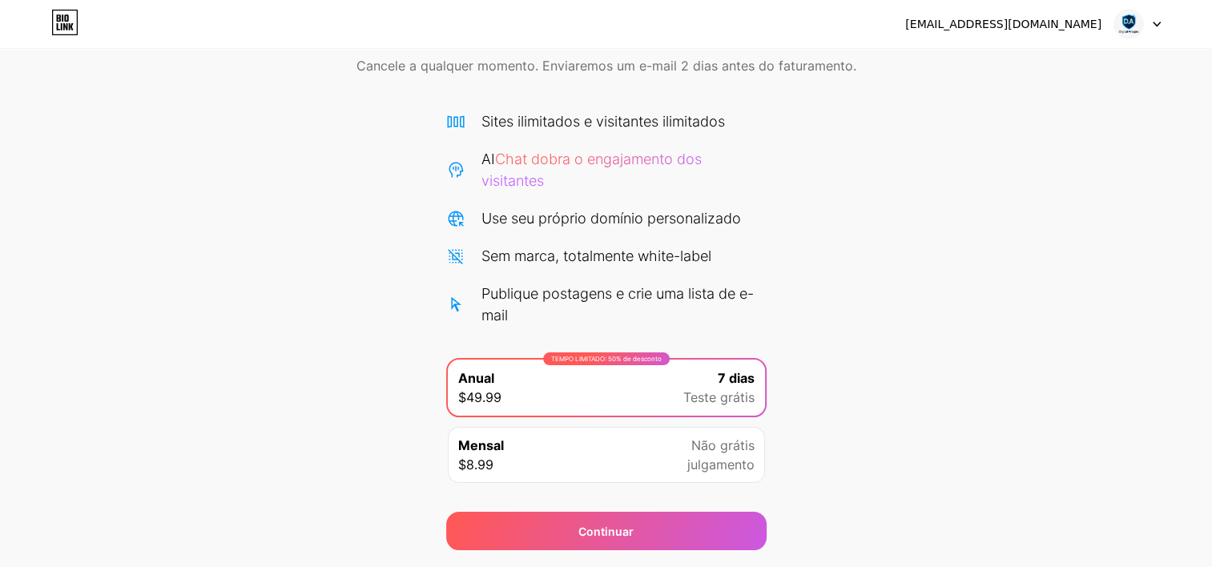
scroll to position [120, 0]
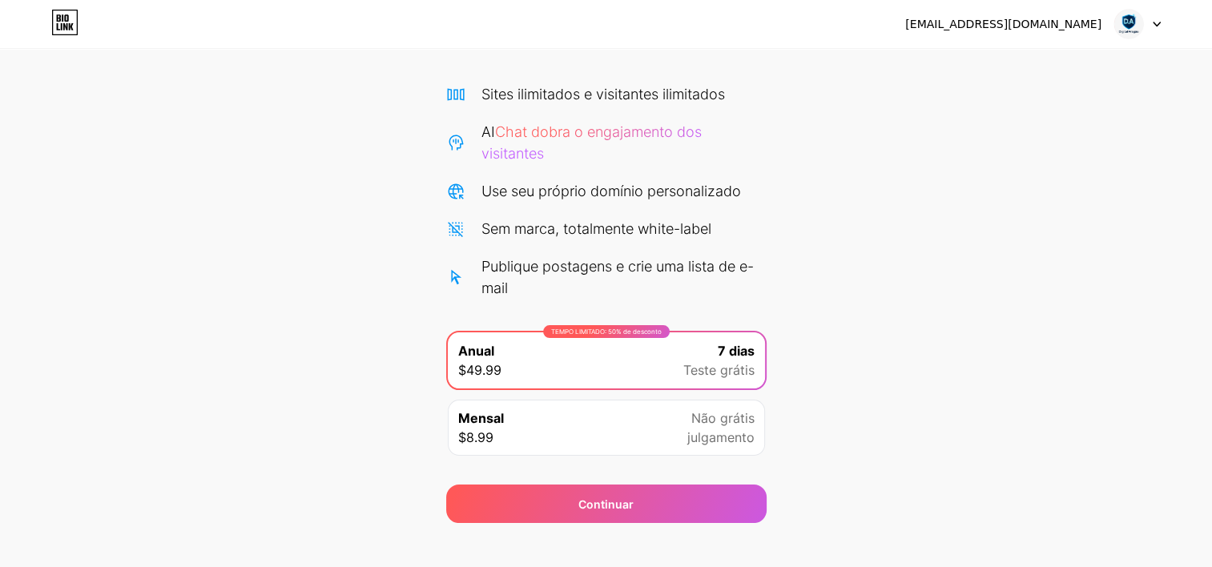
scroll to position [120, 0]
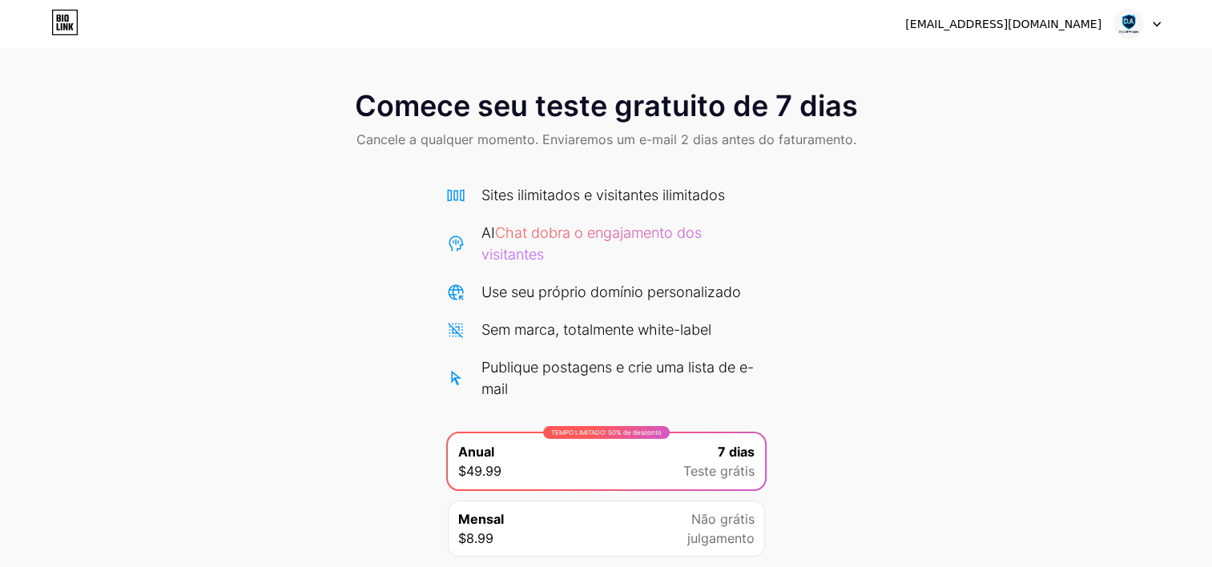
click at [526, 194] on div "Sites ilimitados e visitantes ilimitados" at bounding box center [602, 195] width 243 height 22
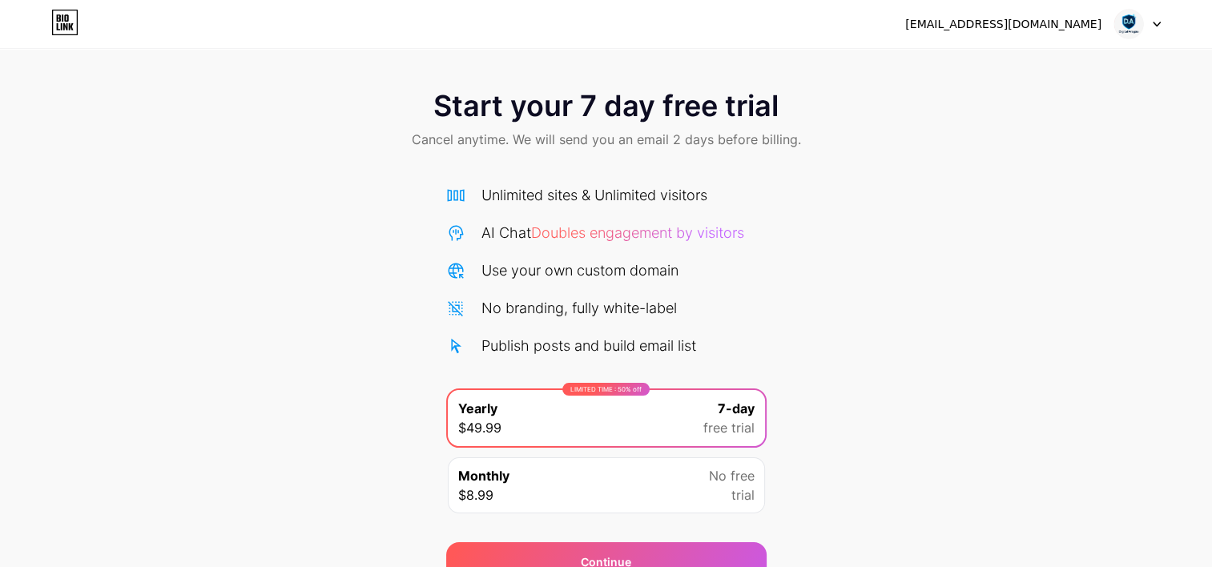
scroll to position [77, 0]
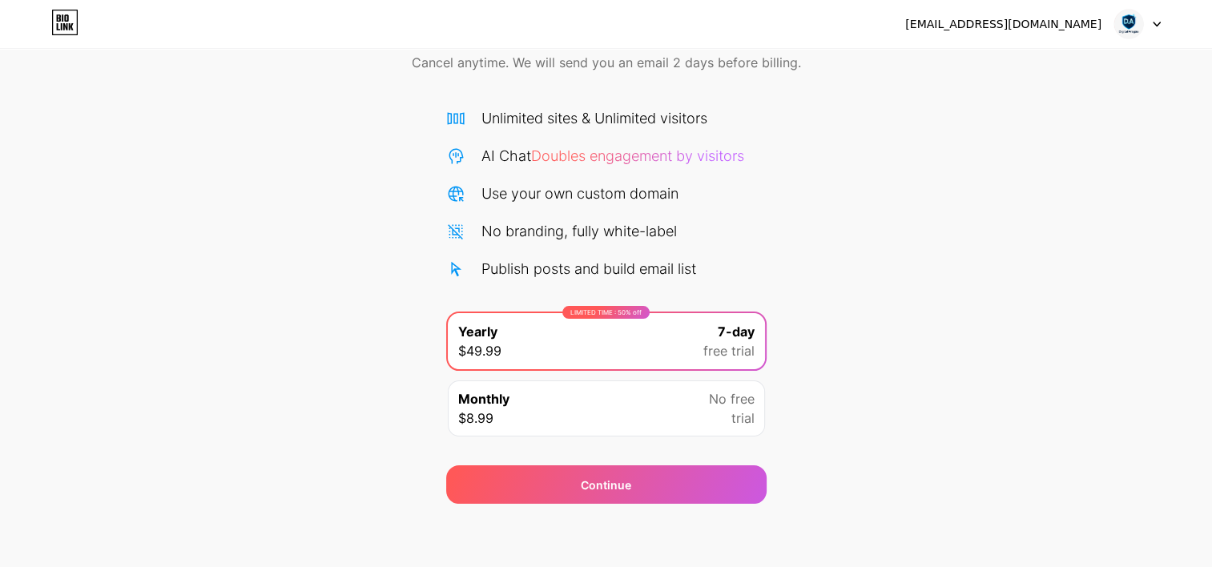
click at [64, 10] on icon at bounding box center [65, 22] width 25 height 25
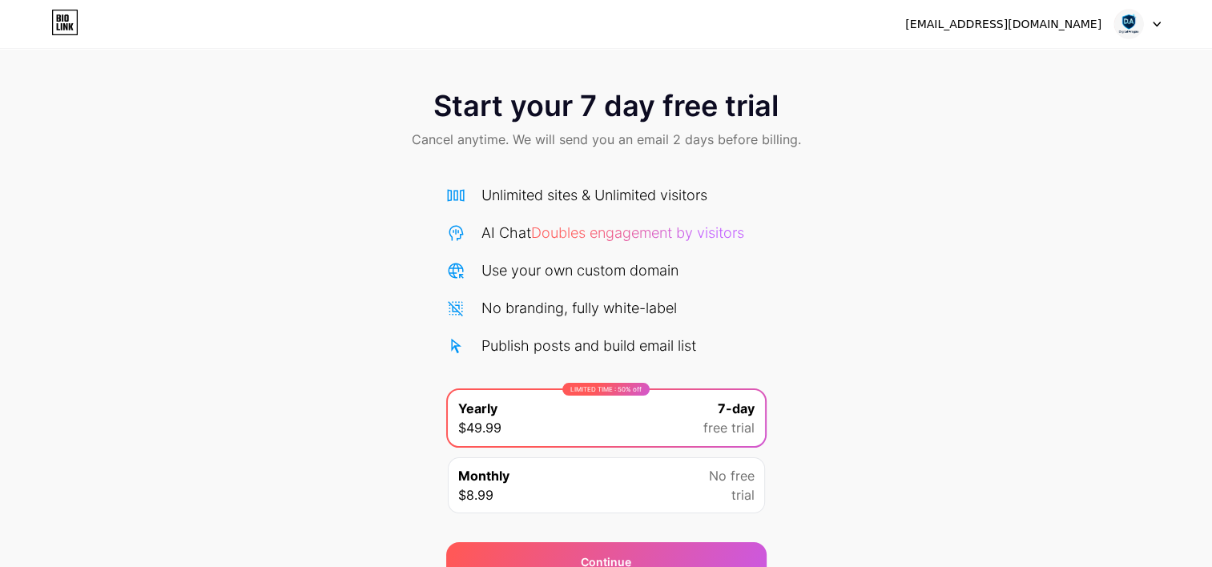
click at [1152, 22] on icon at bounding box center [1156, 25] width 8 height 6
click at [979, 27] on div "[EMAIL_ADDRESS][DOMAIN_NAME]" at bounding box center [1003, 24] width 196 height 17
